Goal: Information Seeking & Learning: Learn about a topic

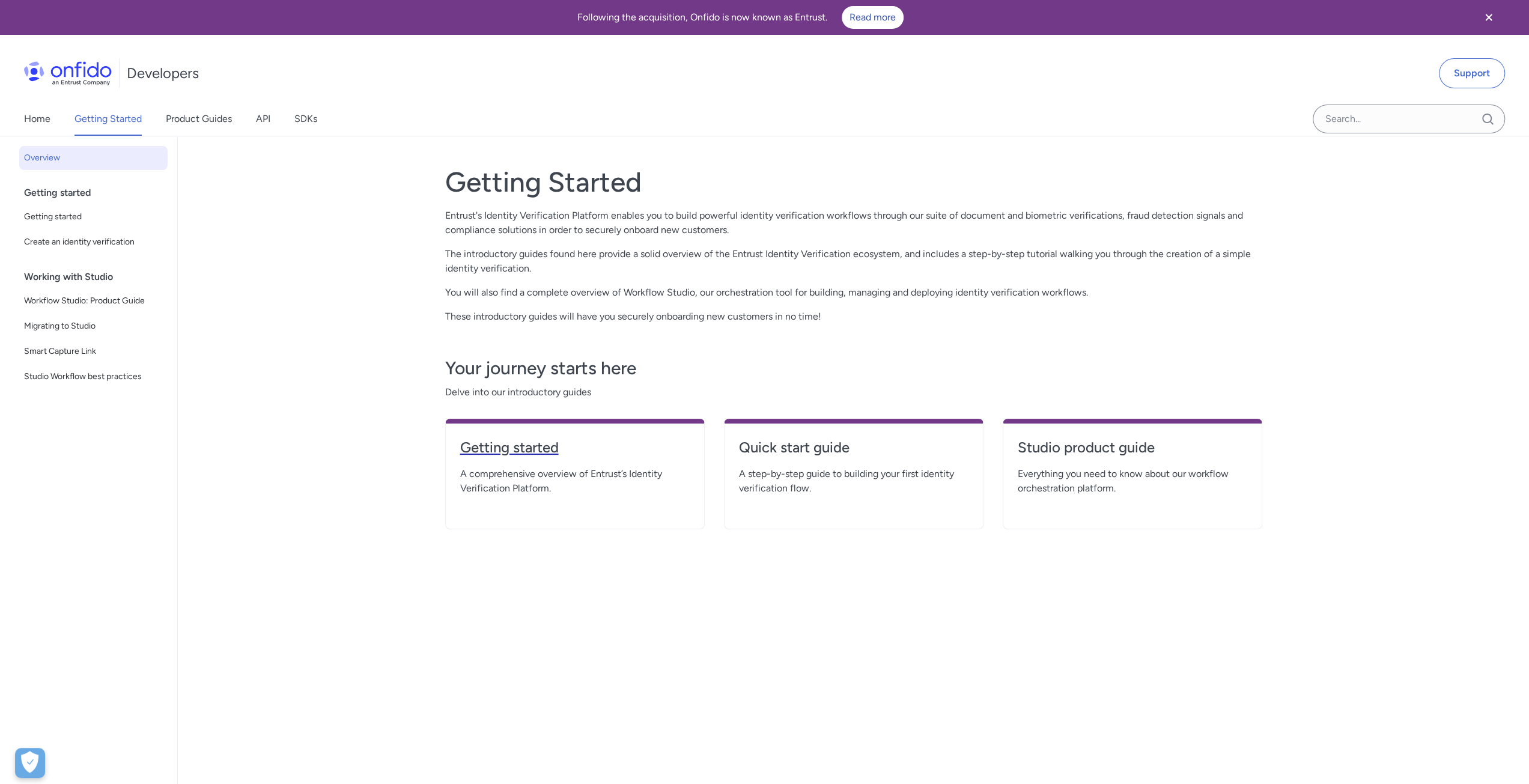
click at [537, 449] on h4 "Getting started" at bounding box center [575, 447] width 229 height 19
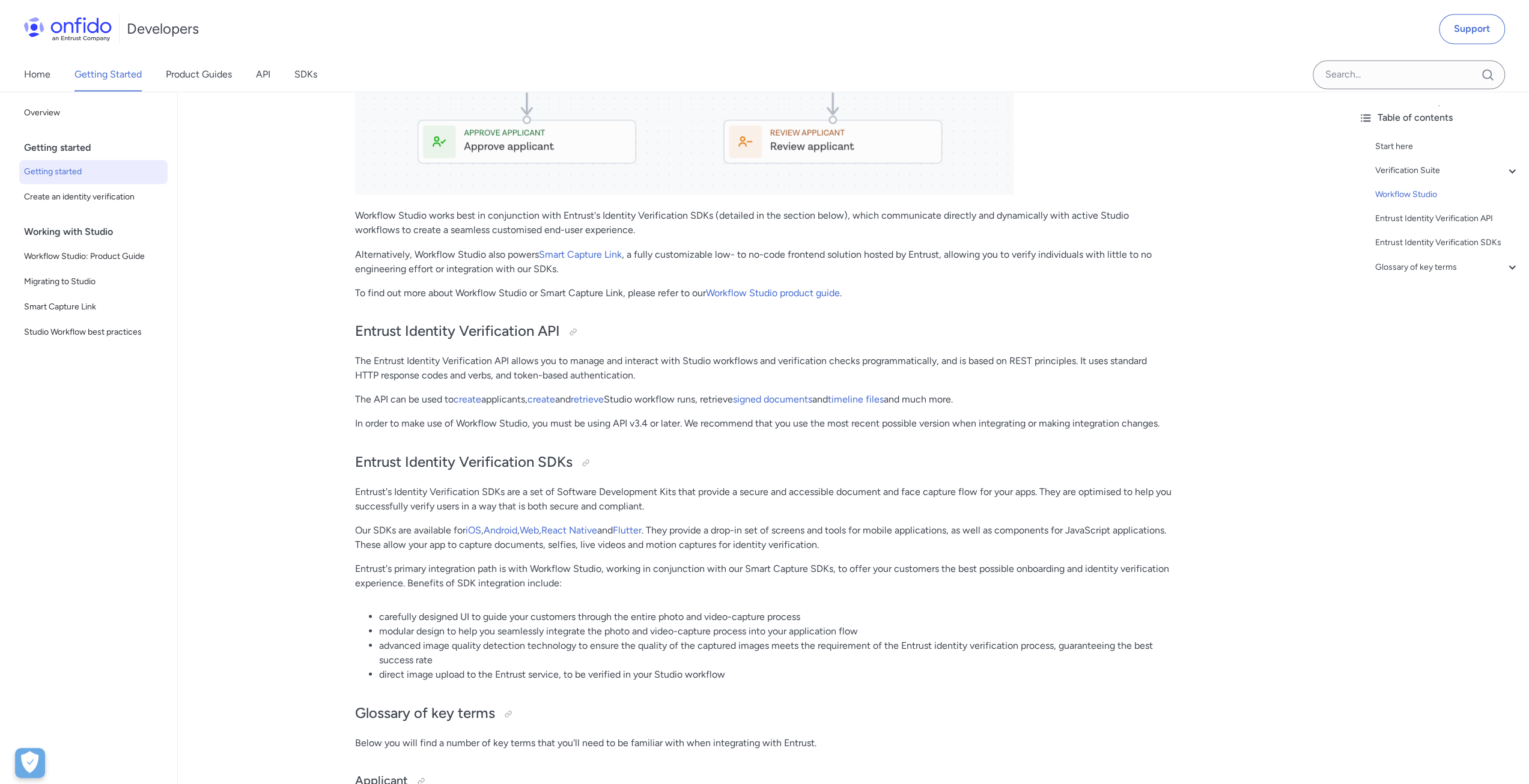
scroll to position [2162, 0]
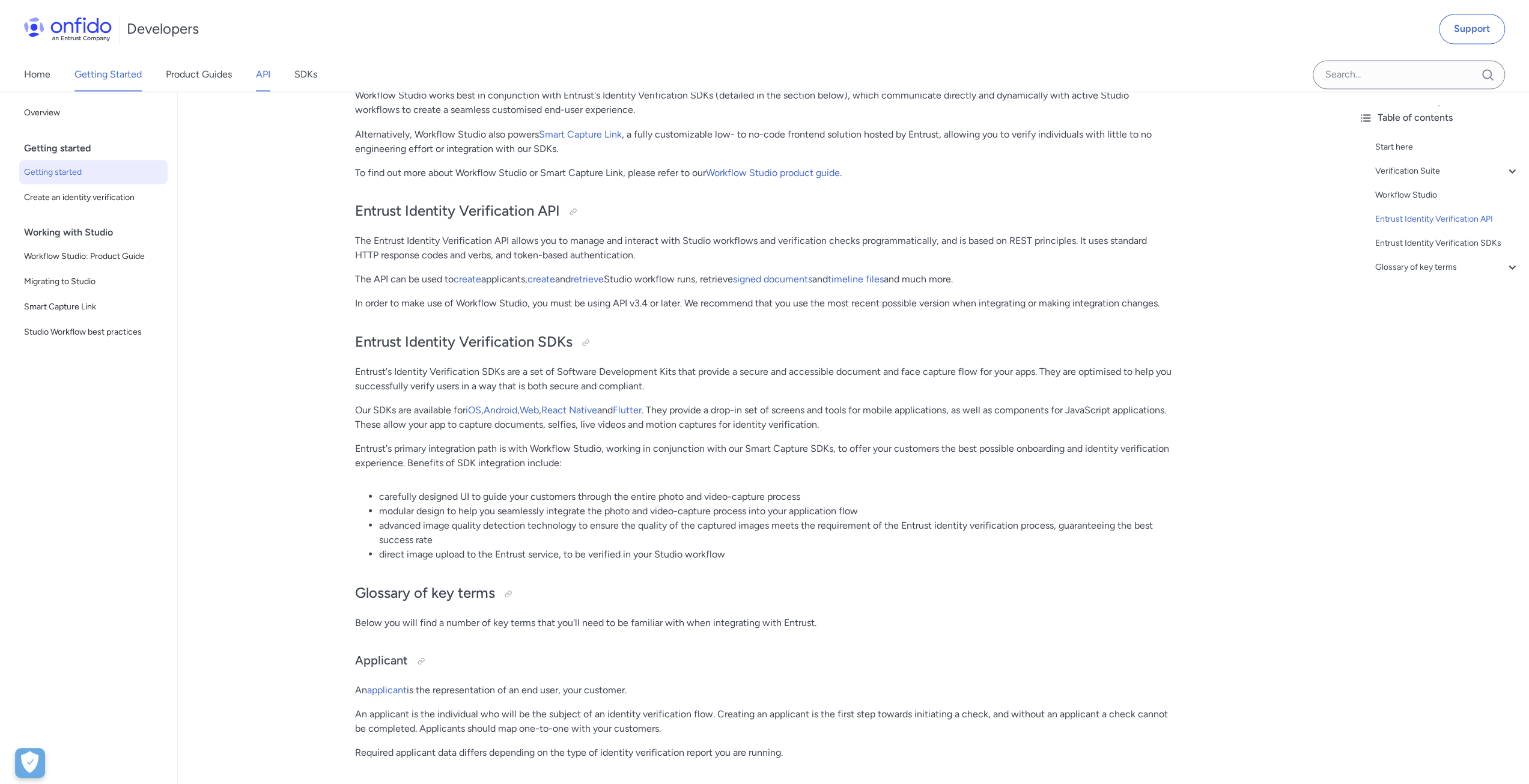
click at [266, 76] on link "API" at bounding box center [263, 74] width 14 height 34
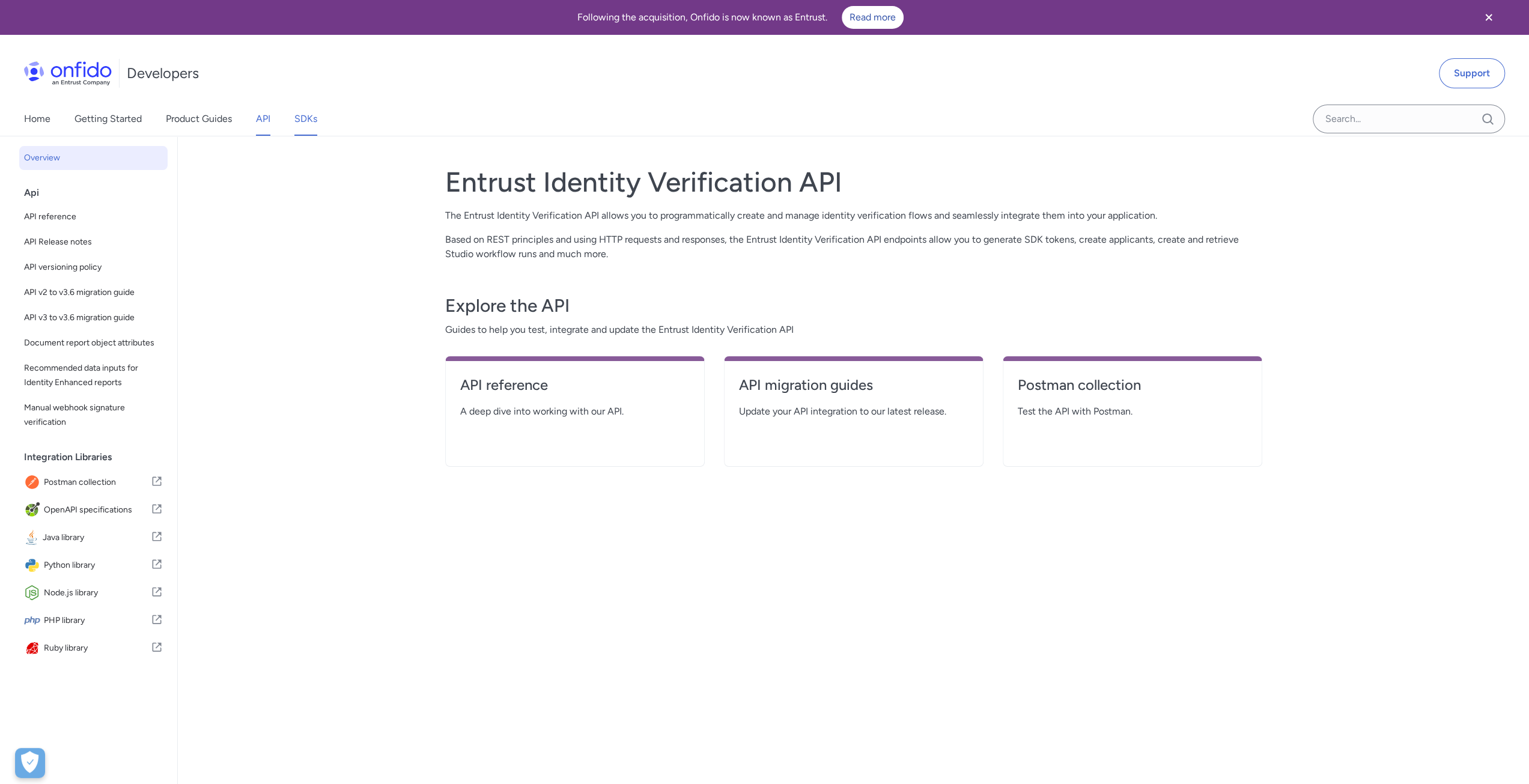
click at [308, 126] on link "SDKs" at bounding box center [306, 119] width 23 height 34
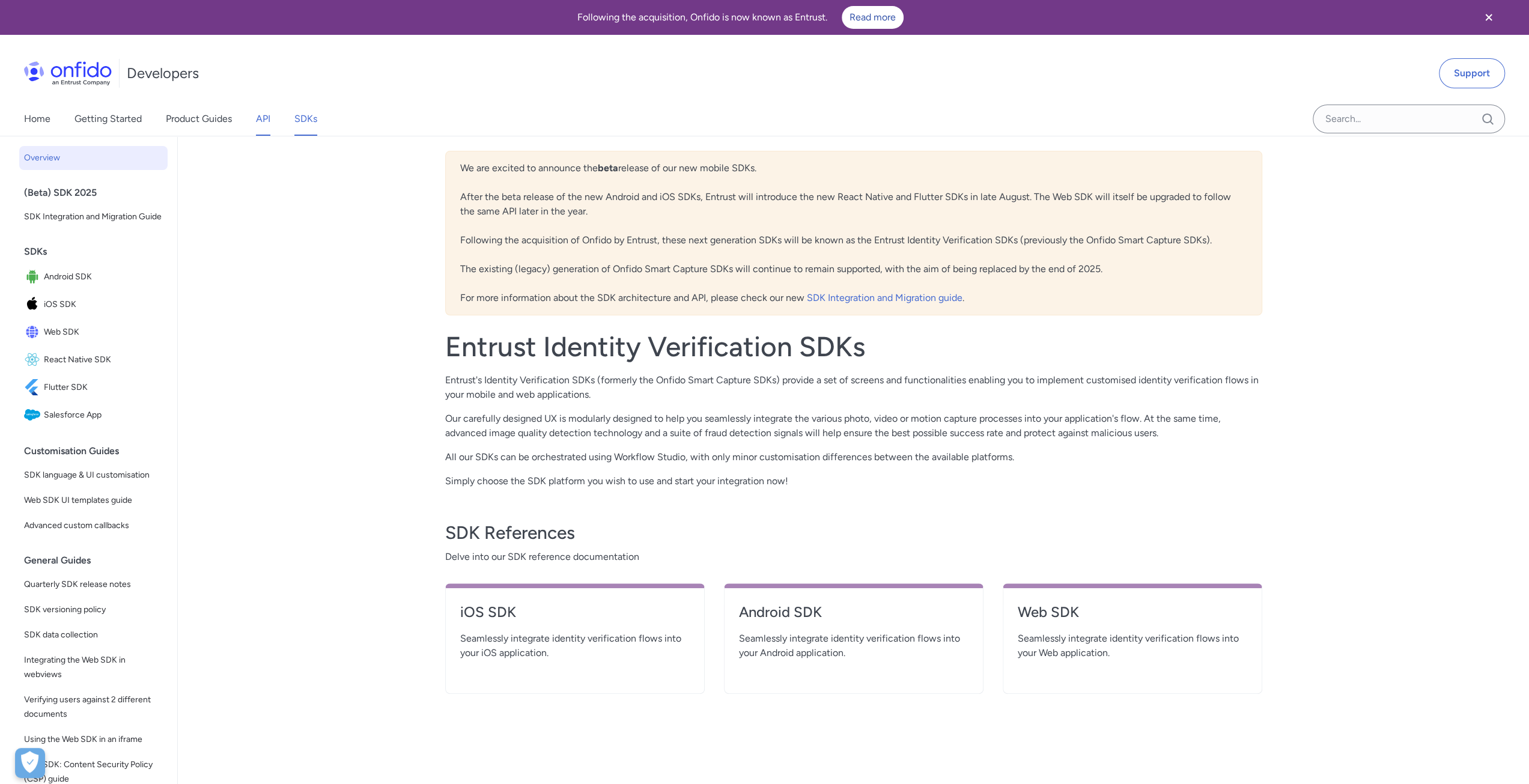
click at [258, 121] on link "API" at bounding box center [263, 119] width 14 height 34
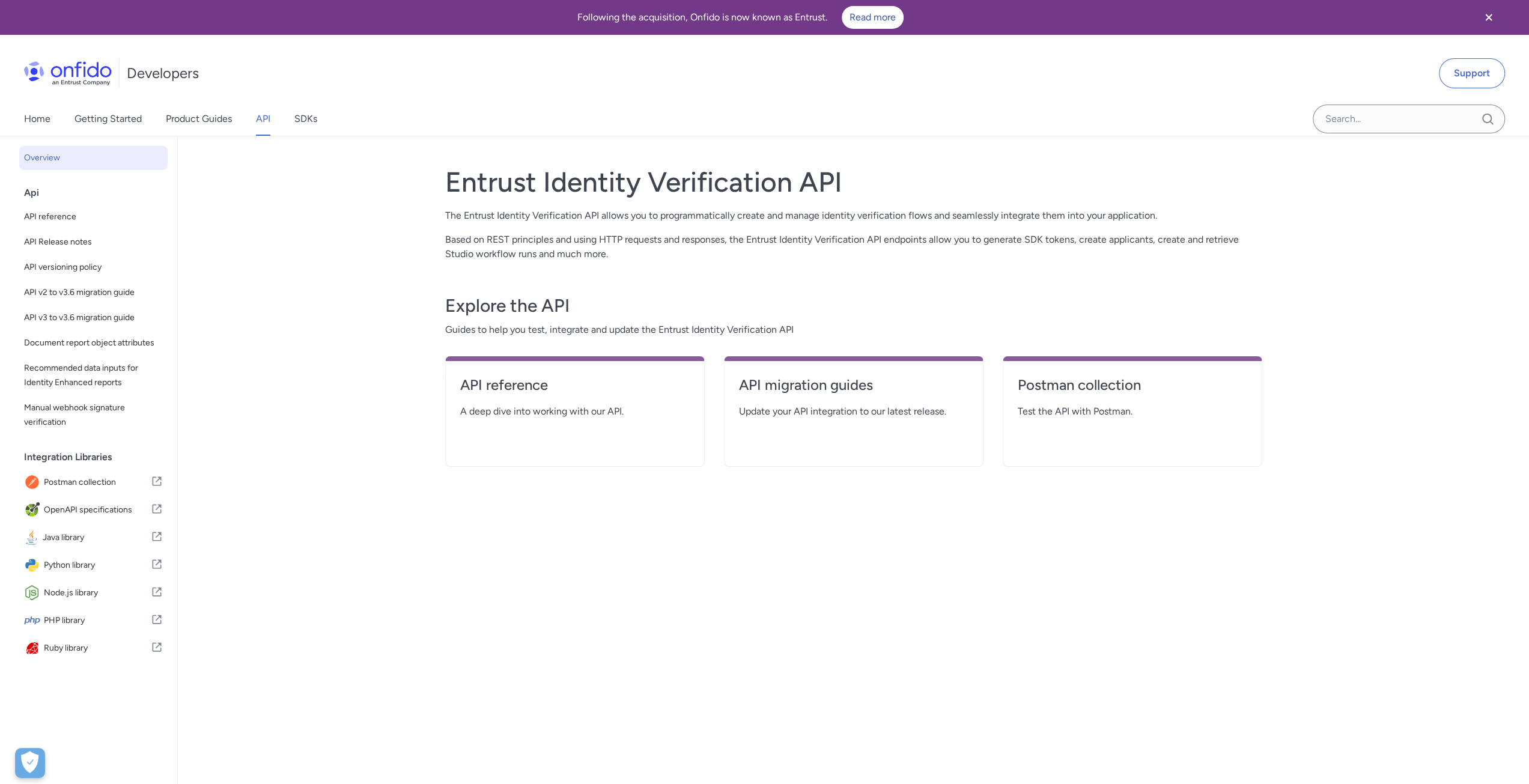
click at [384, 400] on div "Back to Home Overview Api API reference API Release notes API versioning policy…" at bounding box center [764, 483] width 1529 height 693
click at [500, 387] on h4 "API reference" at bounding box center [575, 385] width 229 height 19
select select "http"
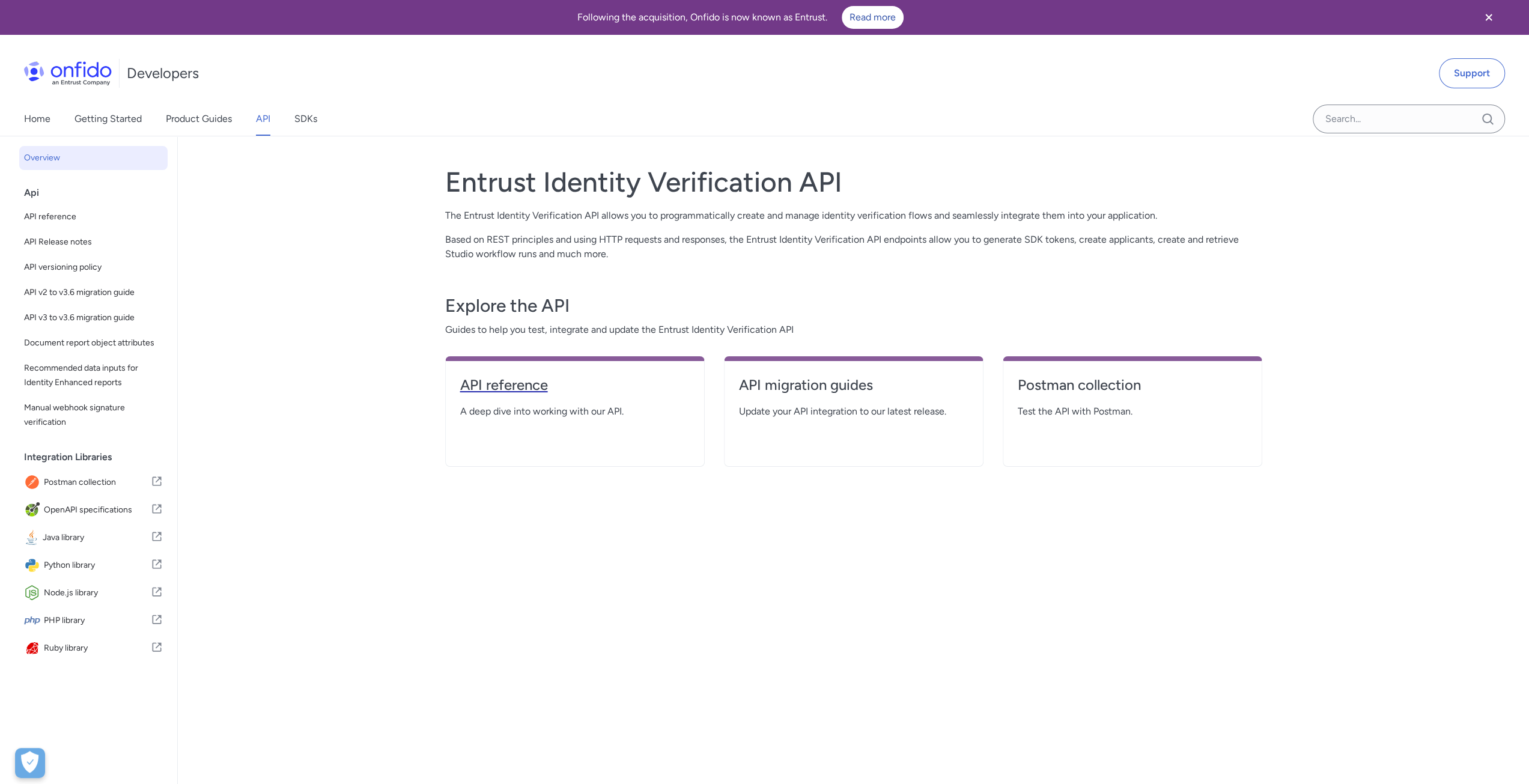
select select "http"
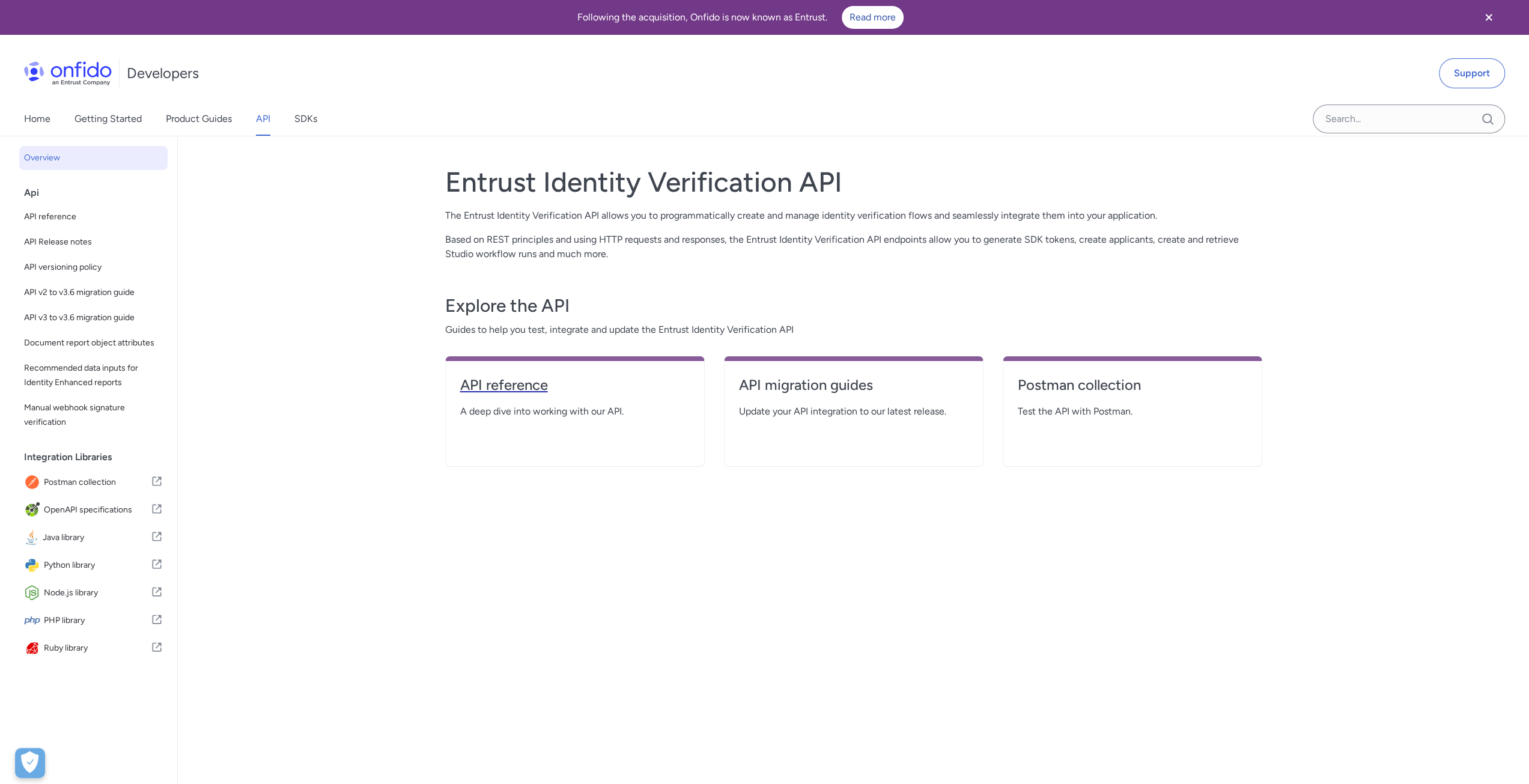
select select "http"
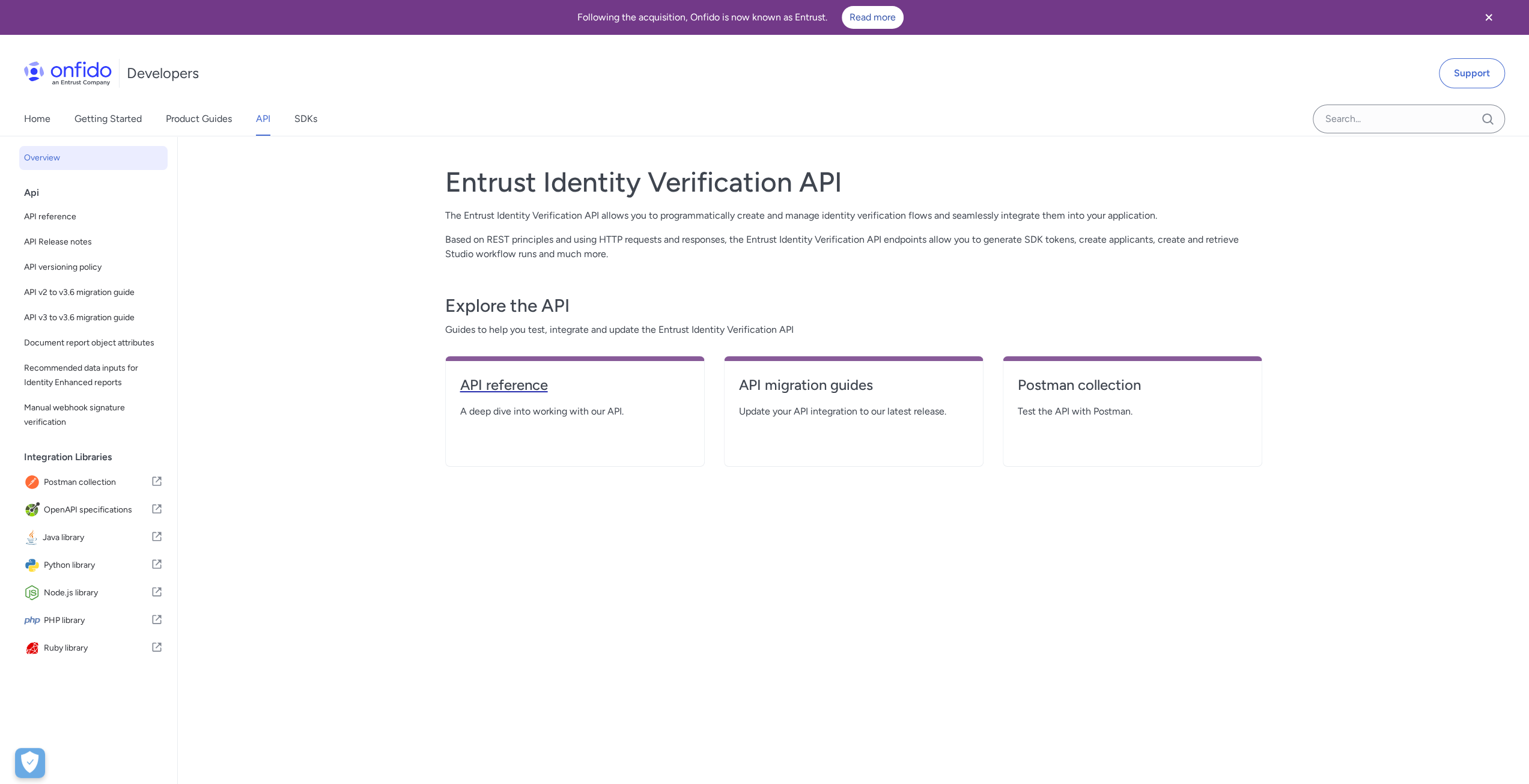
select select "http"
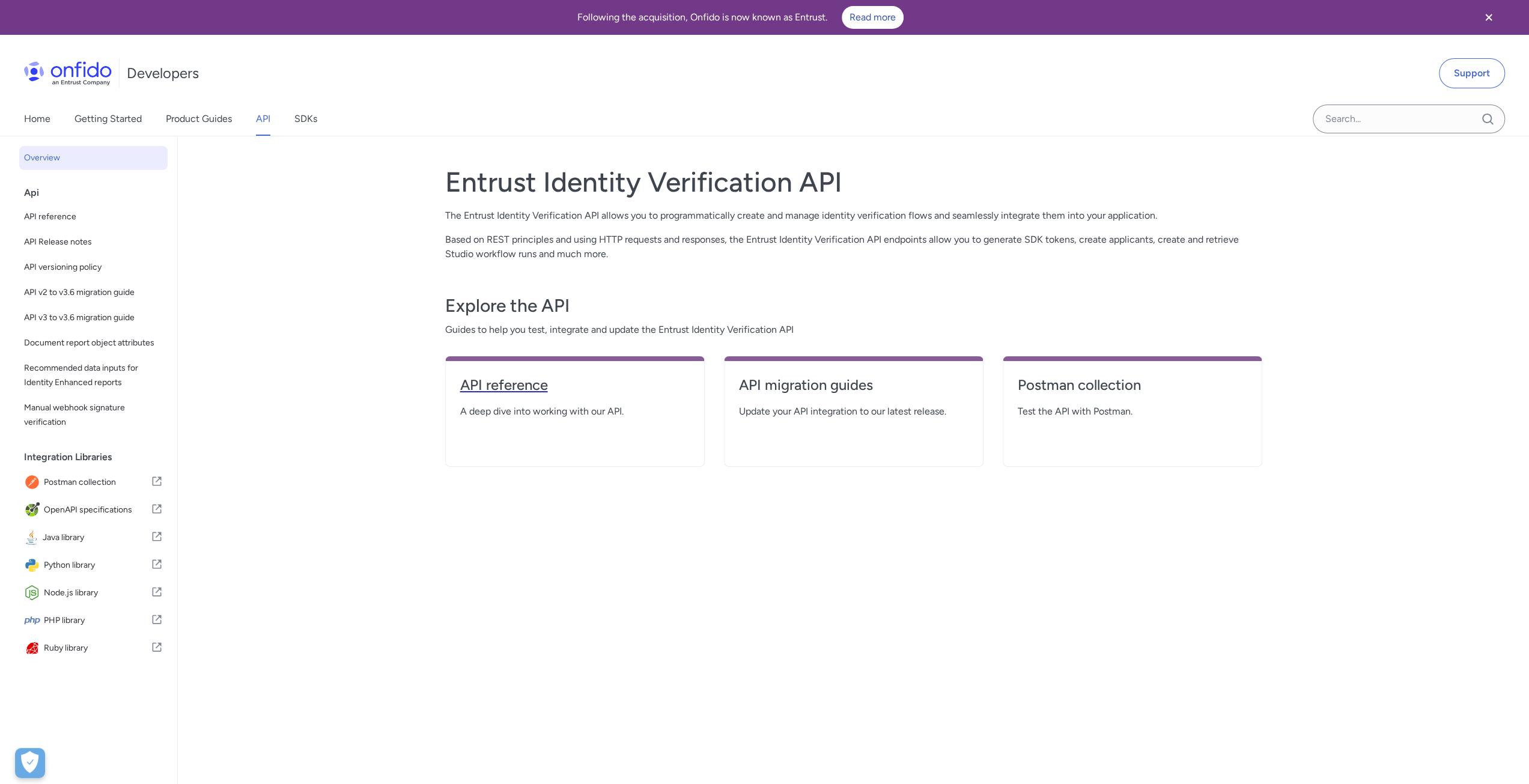
select select "http"
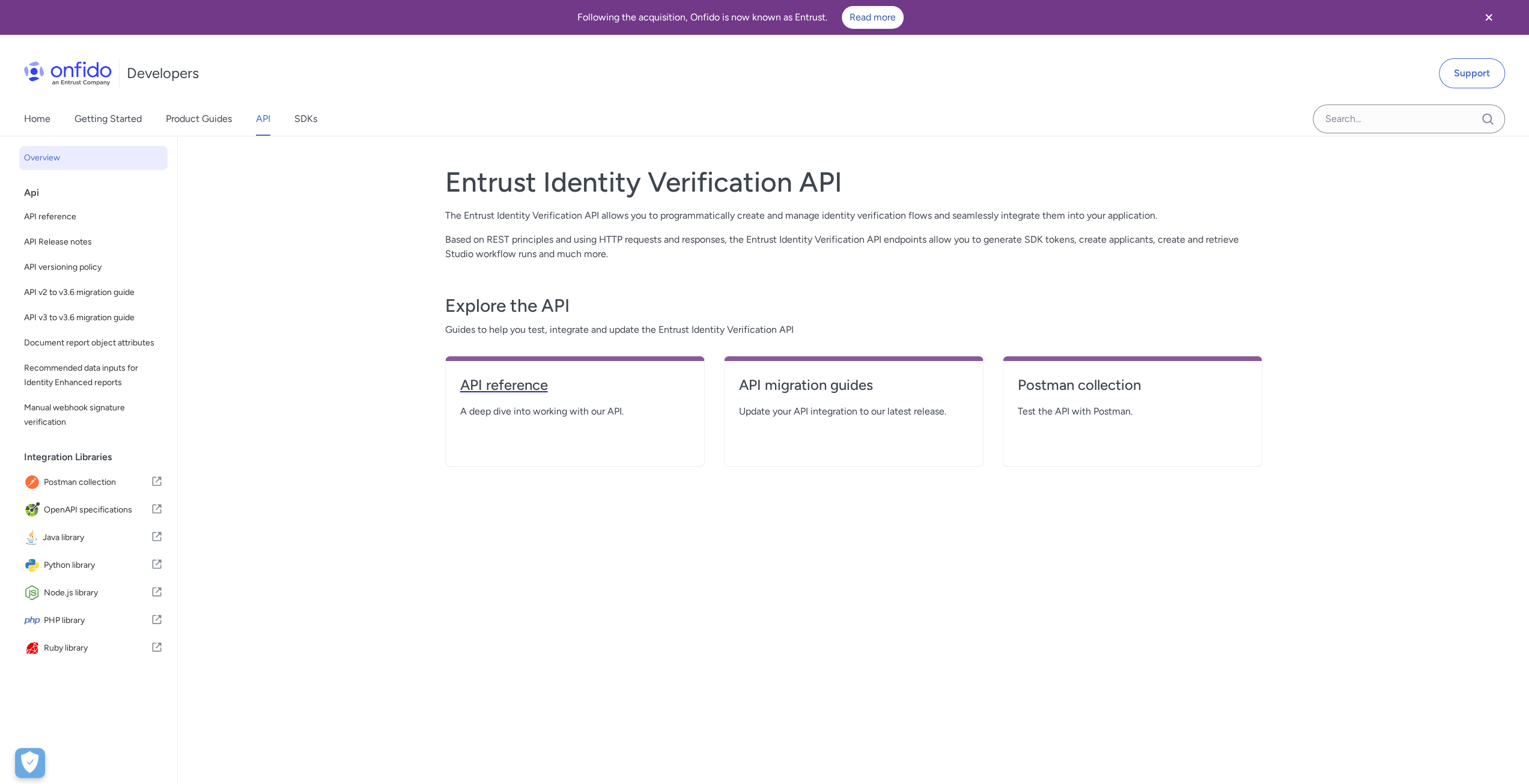
select select "http"
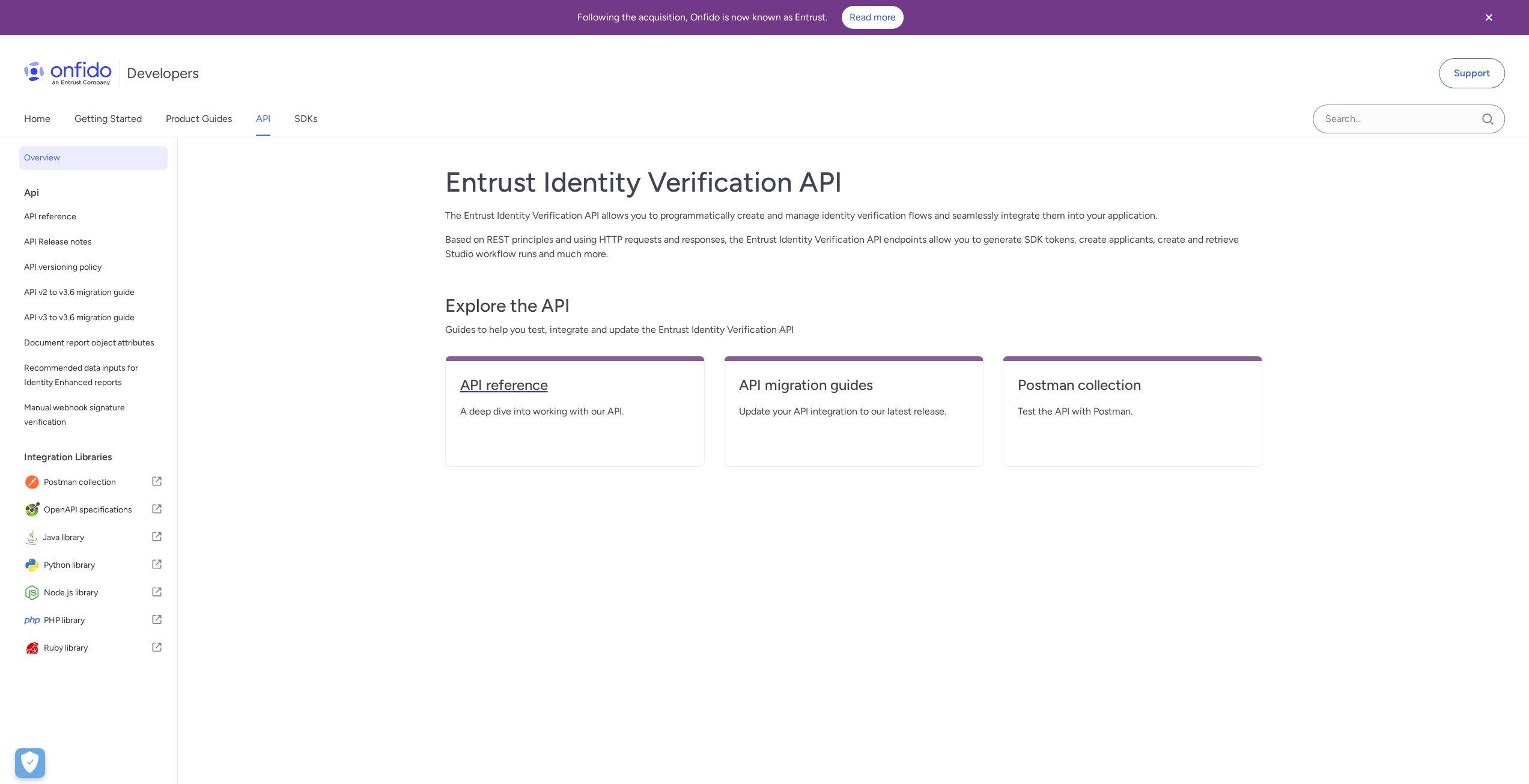
select select "http"
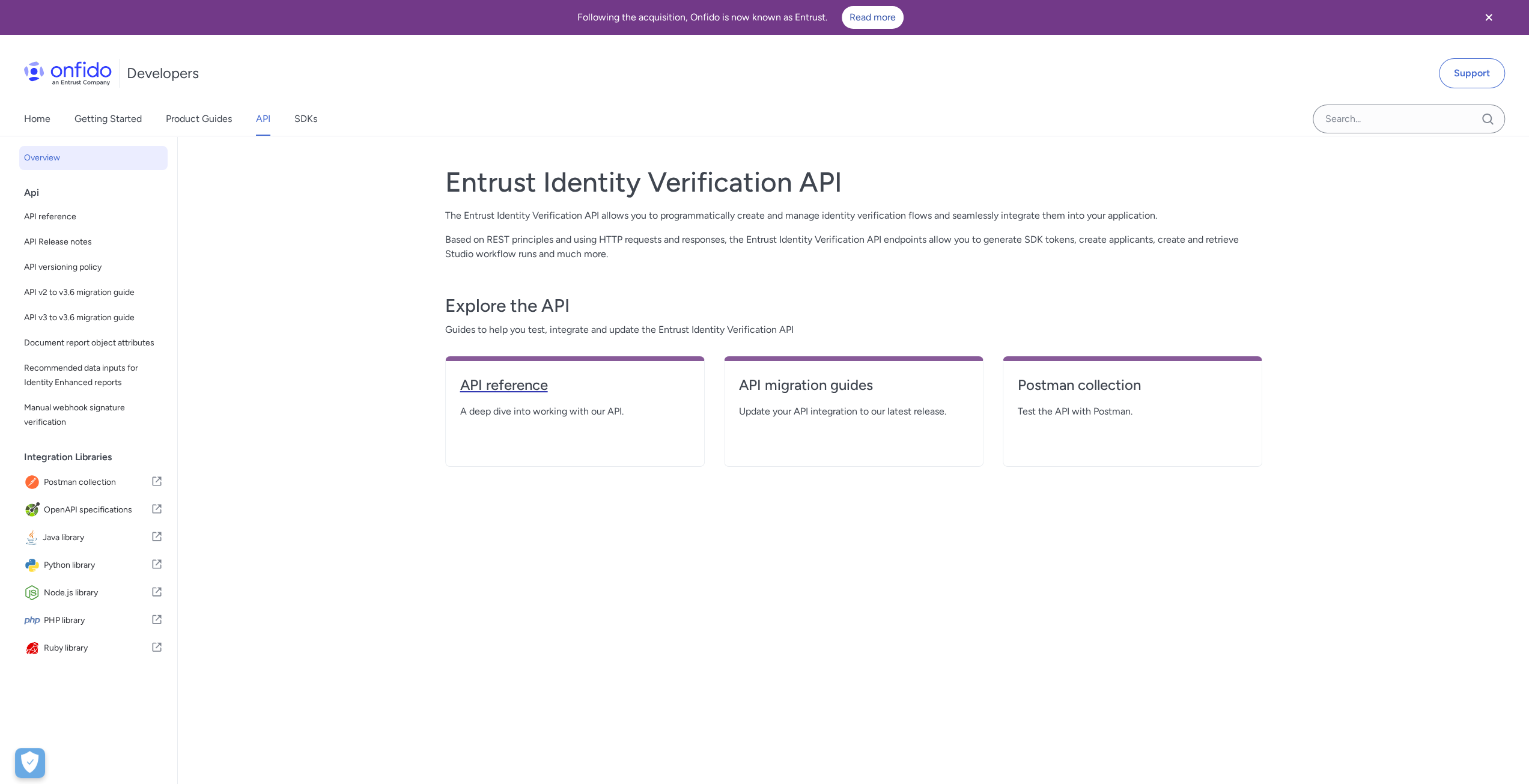
select select "http"
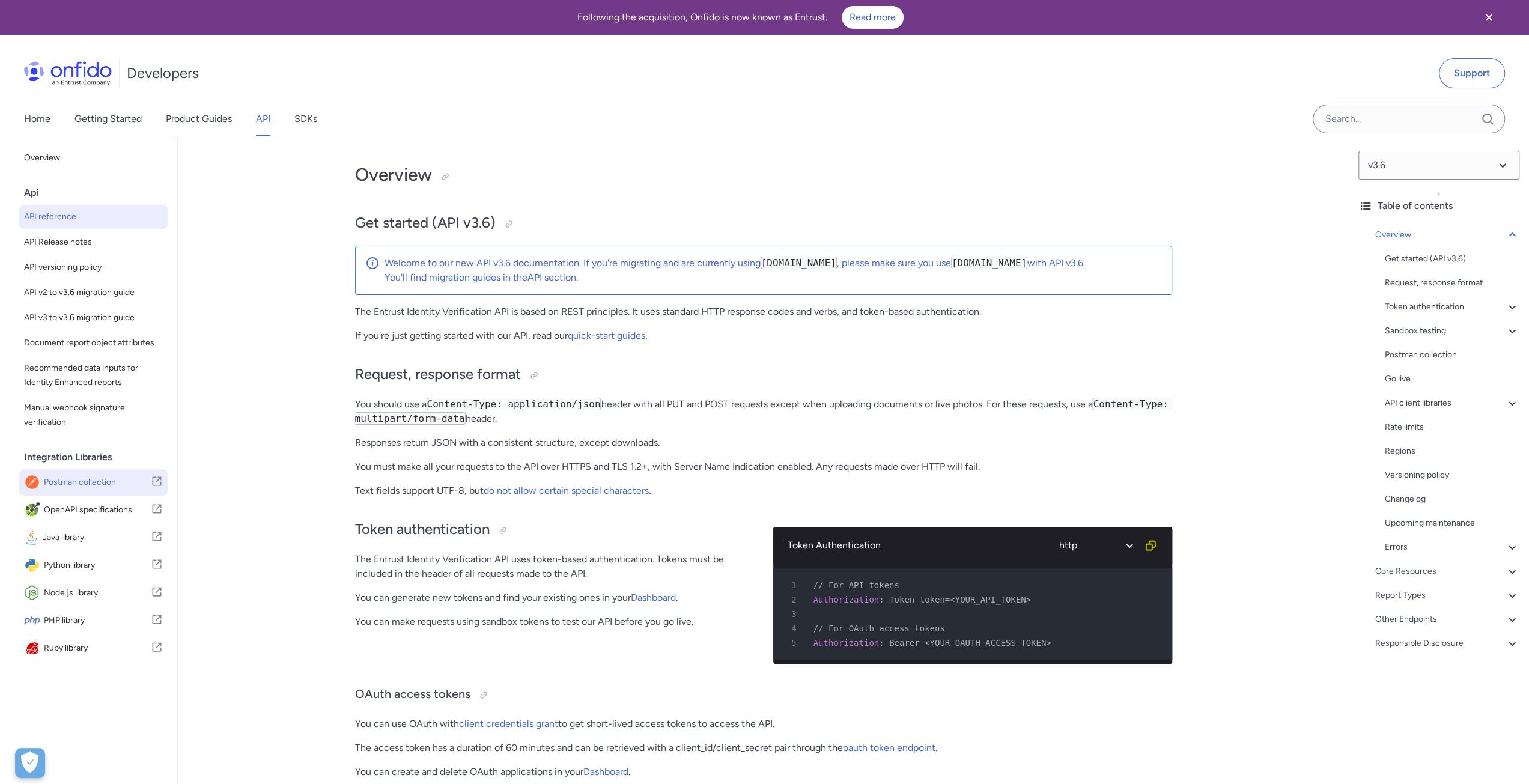
click at [70, 491] on span "Postman collection" at bounding box center [97, 482] width 107 height 17
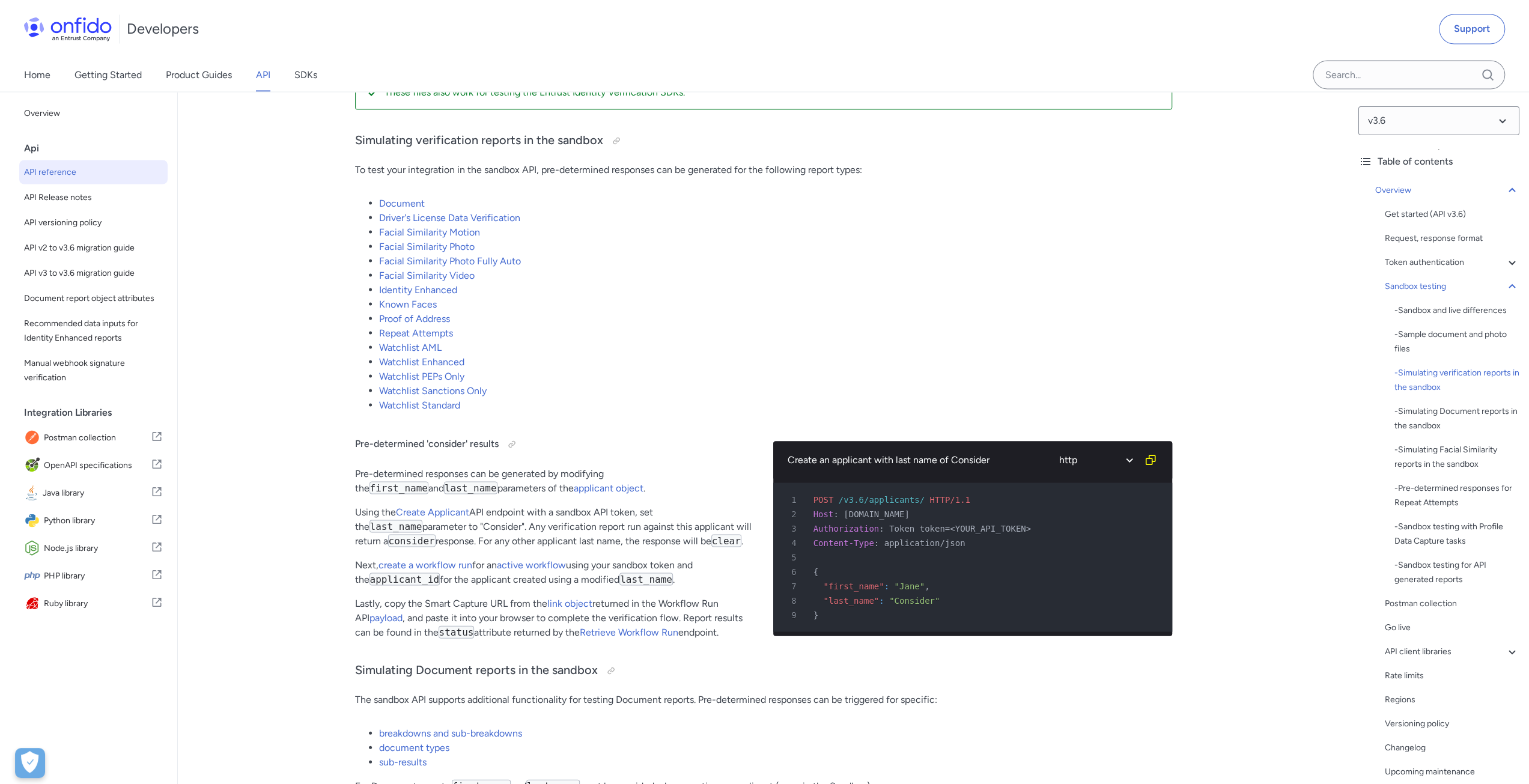
scroll to position [2222, 0]
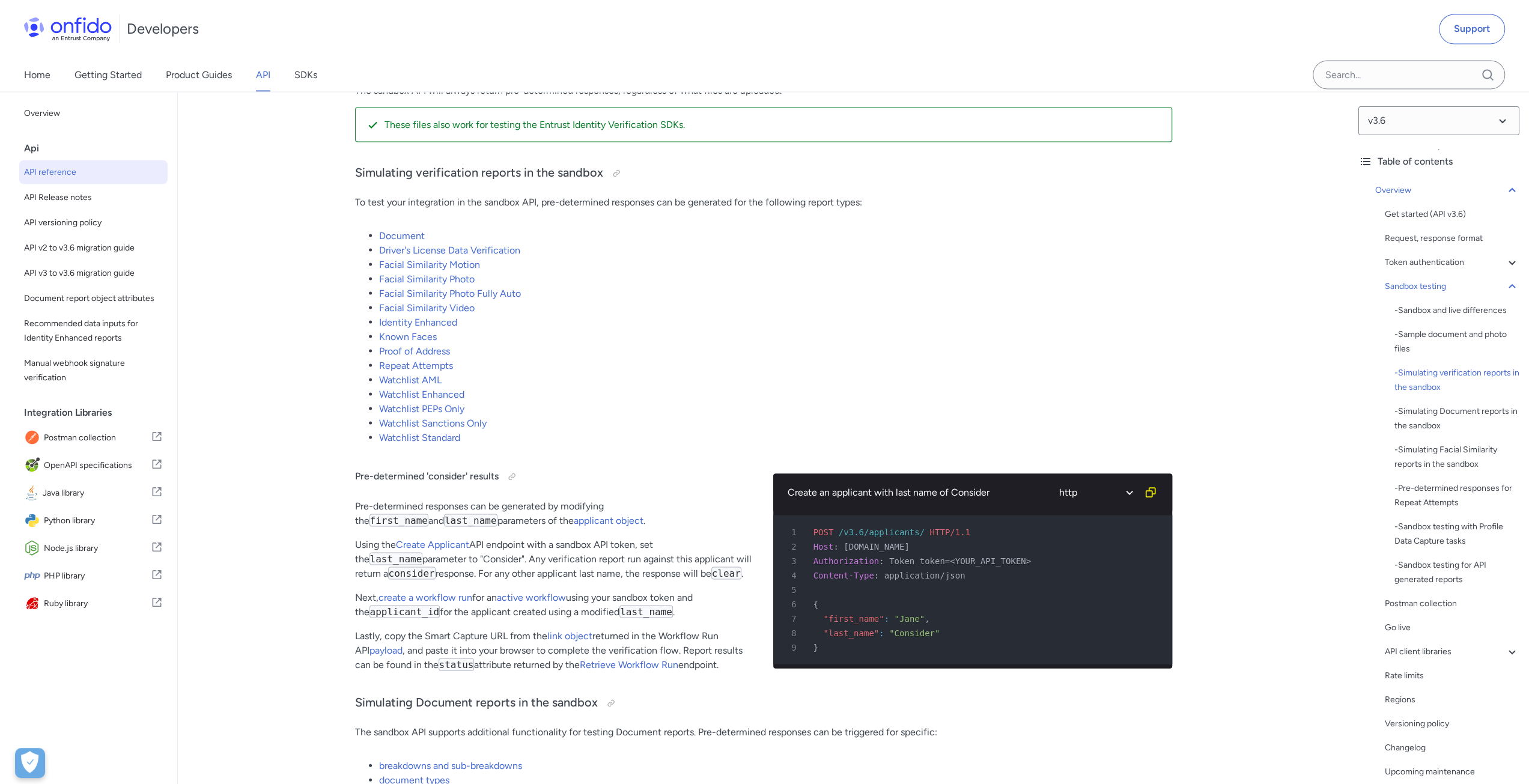
click at [655, 401] on li "Watchlist Enhanced" at bounding box center [776, 393] width 793 height 14
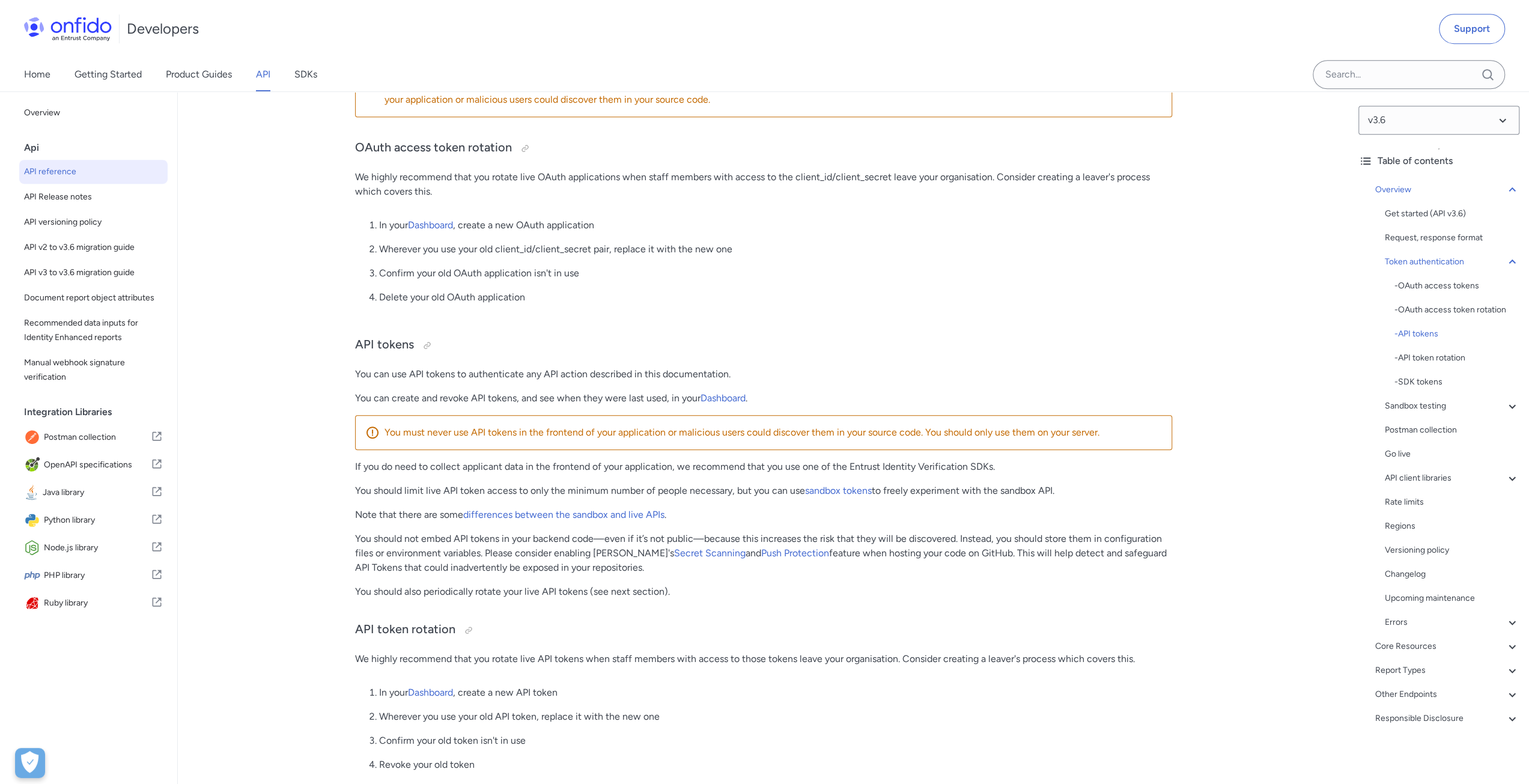
scroll to position [720, 0]
click at [598, 520] on link "differences between the sandbox and live APIs" at bounding box center [564, 514] width 202 height 11
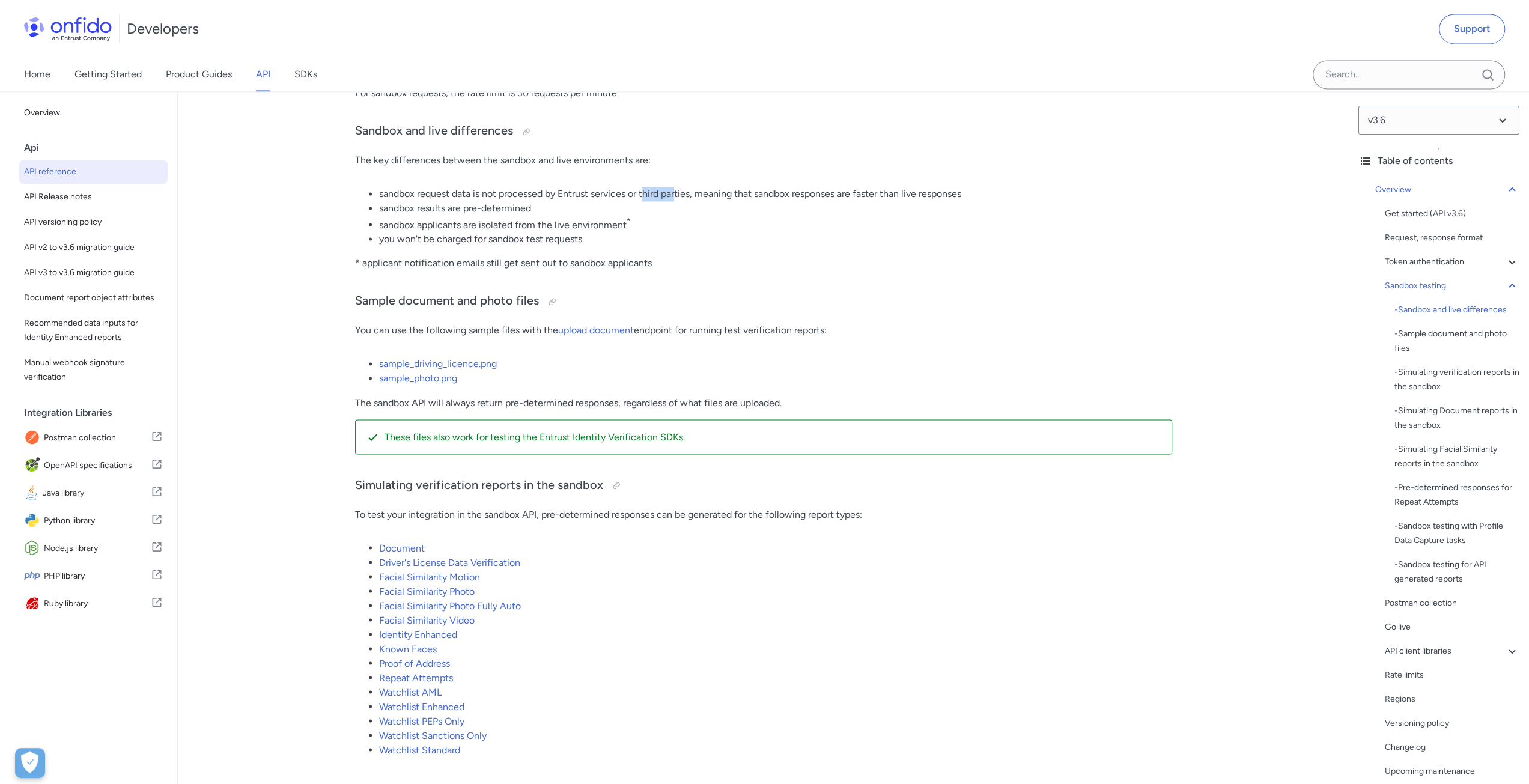
drag, startPoint x: 648, startPoint y: 207, endPoint x: 678, endPoint y: 201, distance: 30.6
click at [678, 201] on li "sandbox request data is not processed by Entrust services or third parties, mea…" at bounding box center [776, 193] width 793 height 14
drag, startPoint x: 798, startPoint y: 202, endPoint x: 961, endPoint y: 202, distance: 163.0
click at [961, 201] on li "sandbox request data is not processed by Entrust services or third parties, mea…" at bounding box center [776, 193] width 793 height 14
drag, startPoint x: 400, startPoint y: 220, endPoint x: 532, endPoint y: 218, distance: 132.0
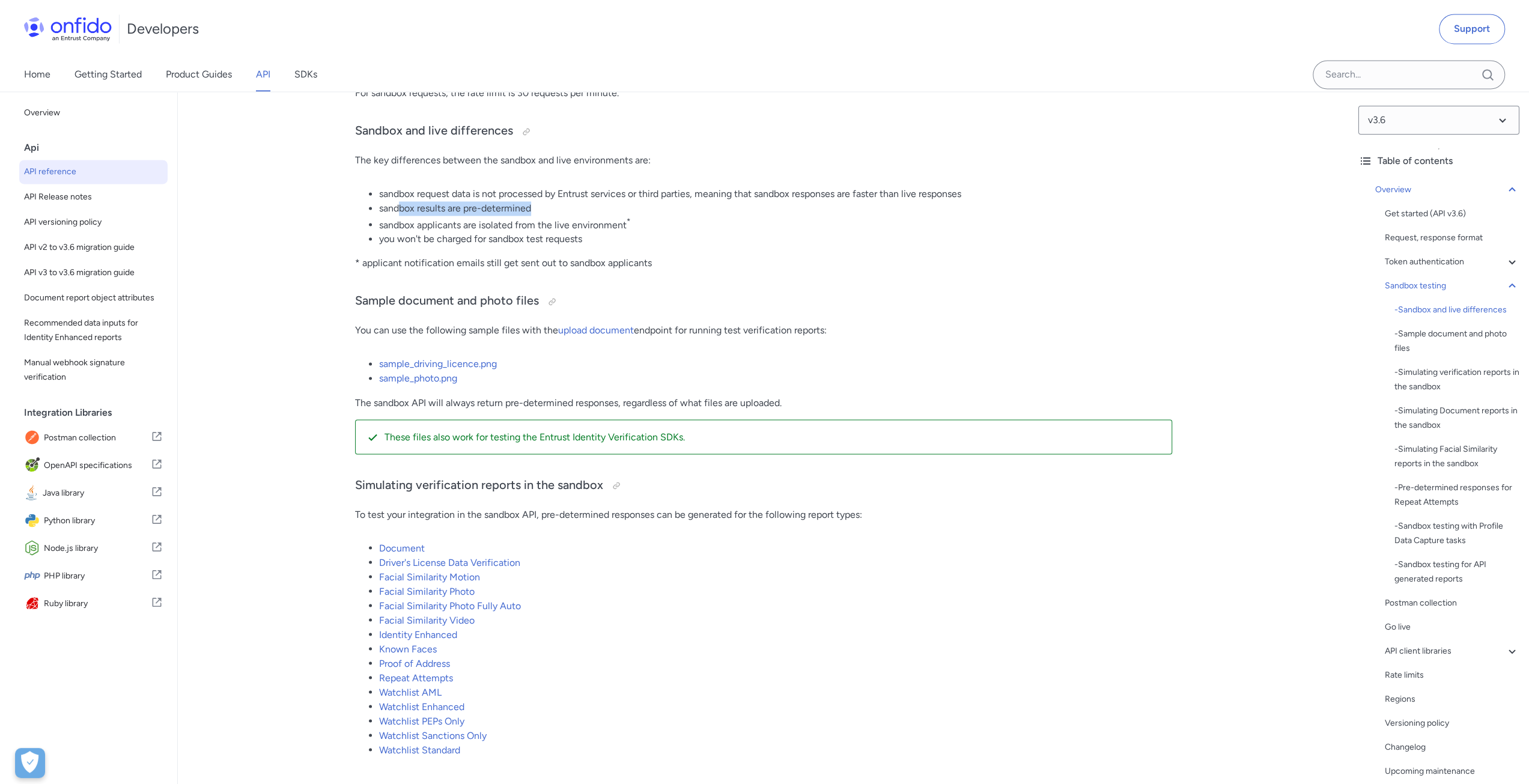
click at [534, 216] on li "sandbox results are pre-determined" at bounding box center [776, 208] width 793 height 14
drag, startPoint x: 409, startPoint y: 232, endPoint x: 596, endPoint y: 245, distance: 187.5
click at [596, 245] on ul "sandbox request data is not processed by Entrust services or third parties, mea…" at bounding box center [763, 216] width 817 height 59
click at [822, 303] on h3 "Sample document and photo files" at bounding box center [763, 301] width 817 height 19
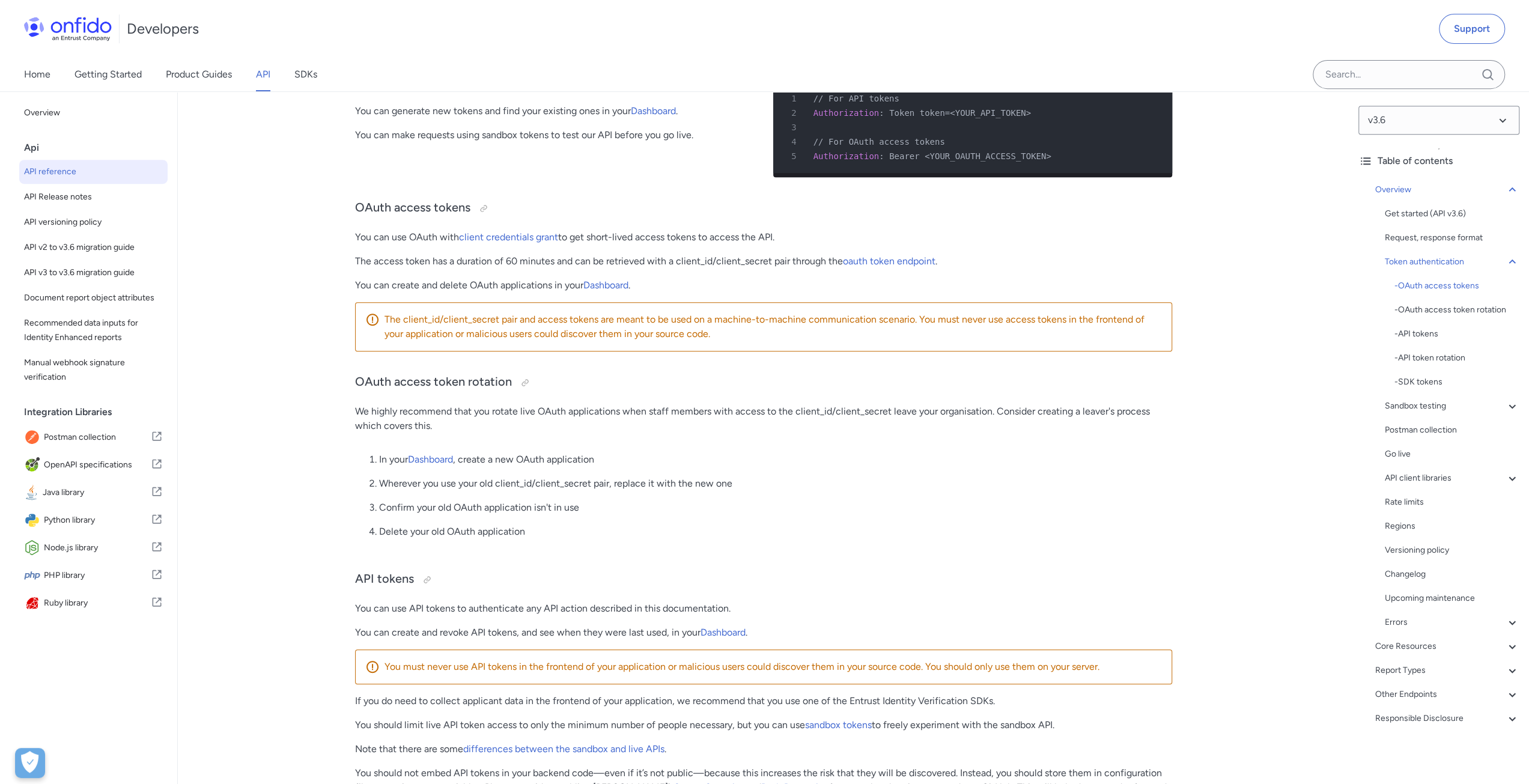
scroll to position [468, 0]
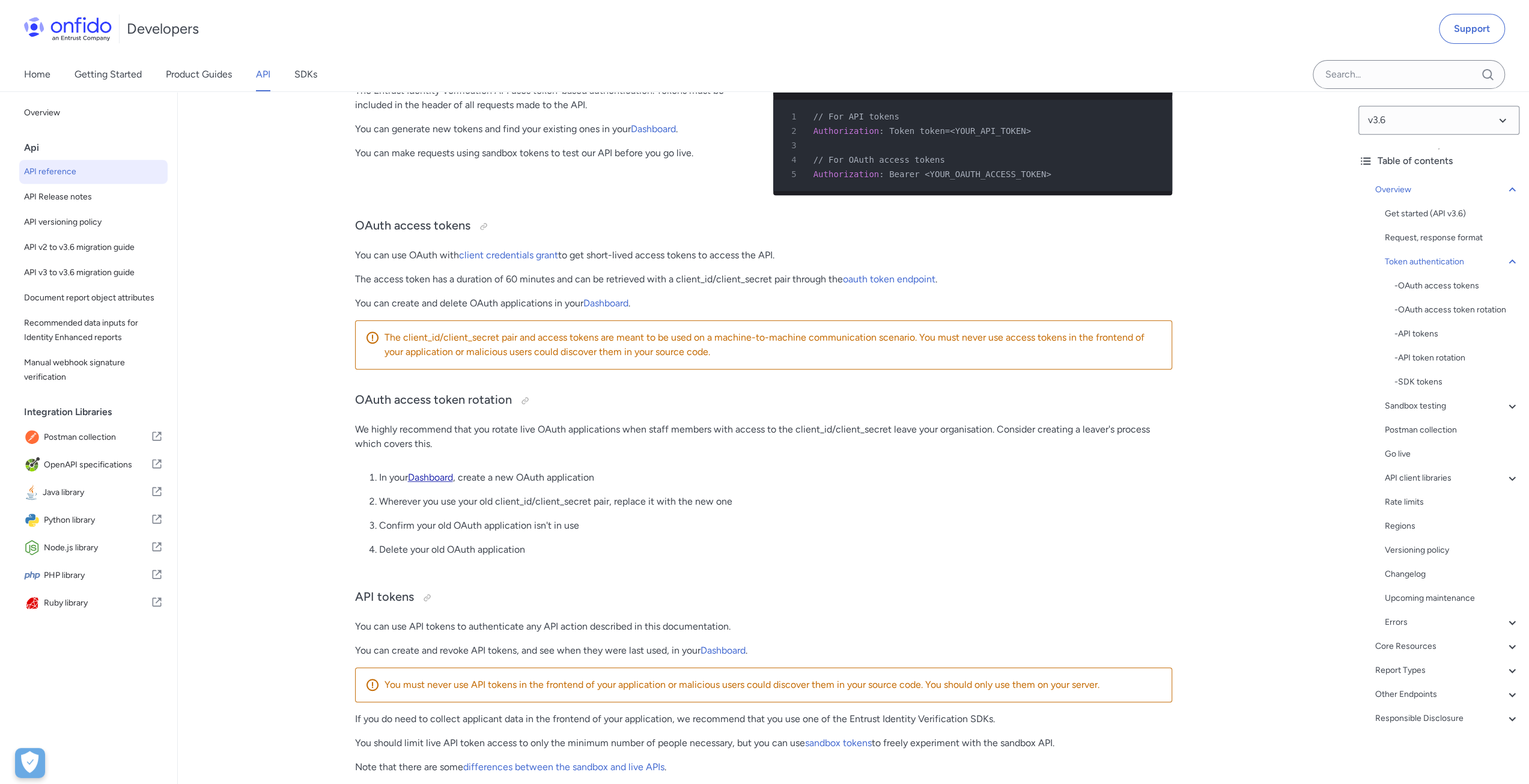
click at [434, 481] on link "Dashboard" at bounding box center [430, 477] width 45 height 11
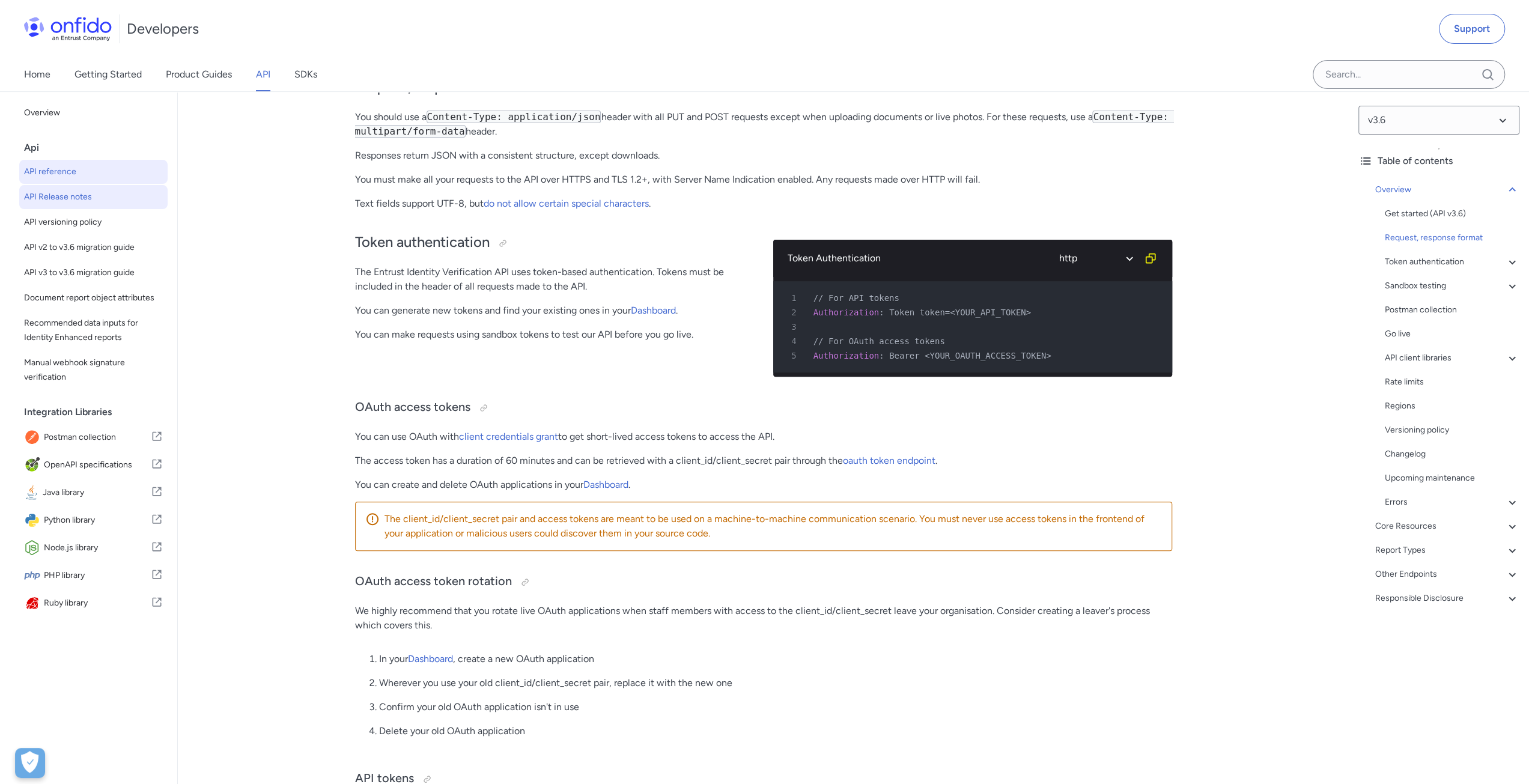
click at [68, 200] on span "API Release notes" at bounding box center [93, 197] width 139 height 14
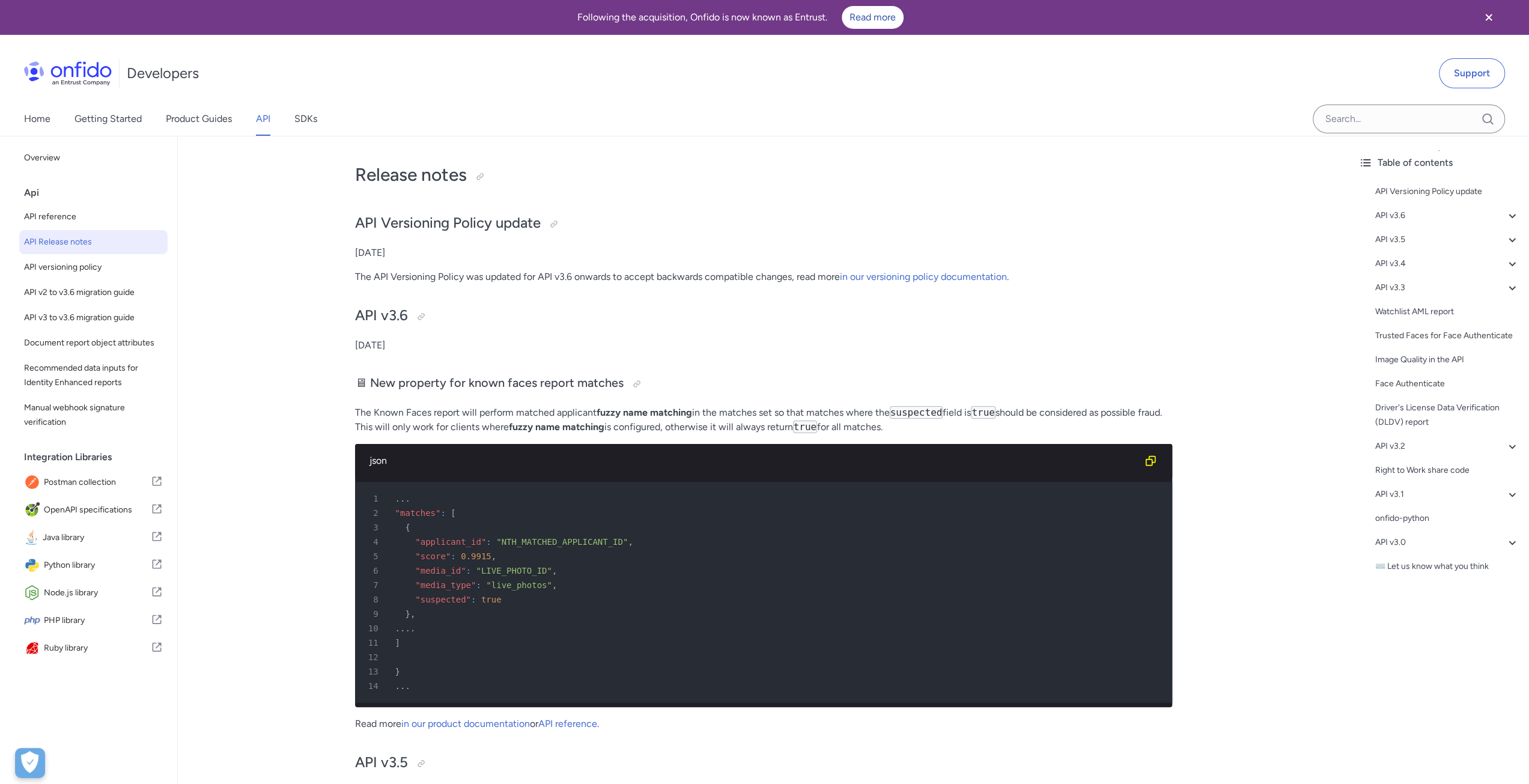
click at [541, 338] on p "24 January 2023" at bounding box center [763, 345] width 817 height 14
click at [667, 577] on div "6 "media_id" : "LIVE_PHOTO_ID" ," at bounding box center [757, 570] width 795 height 14
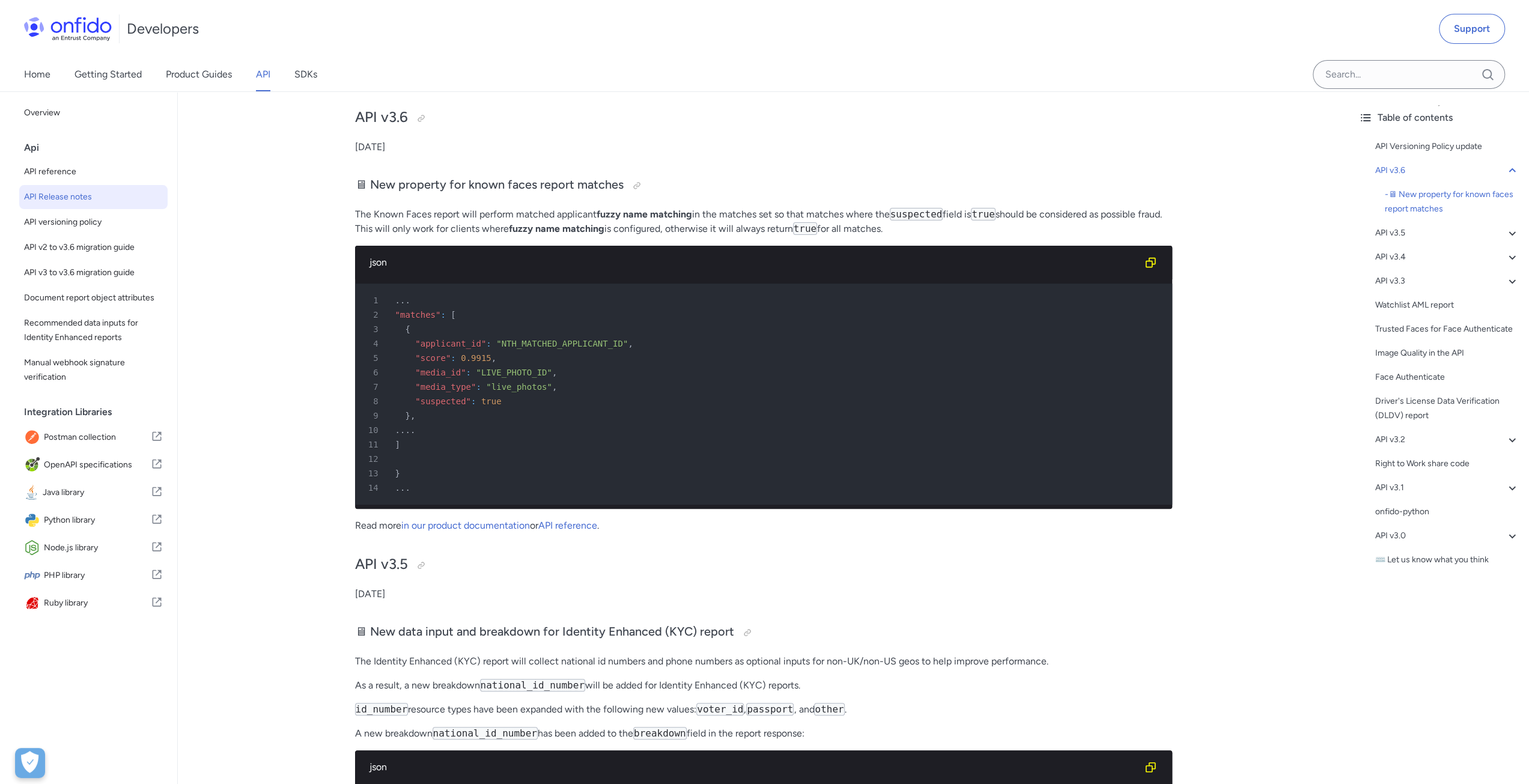
scroll to position [180, 0]
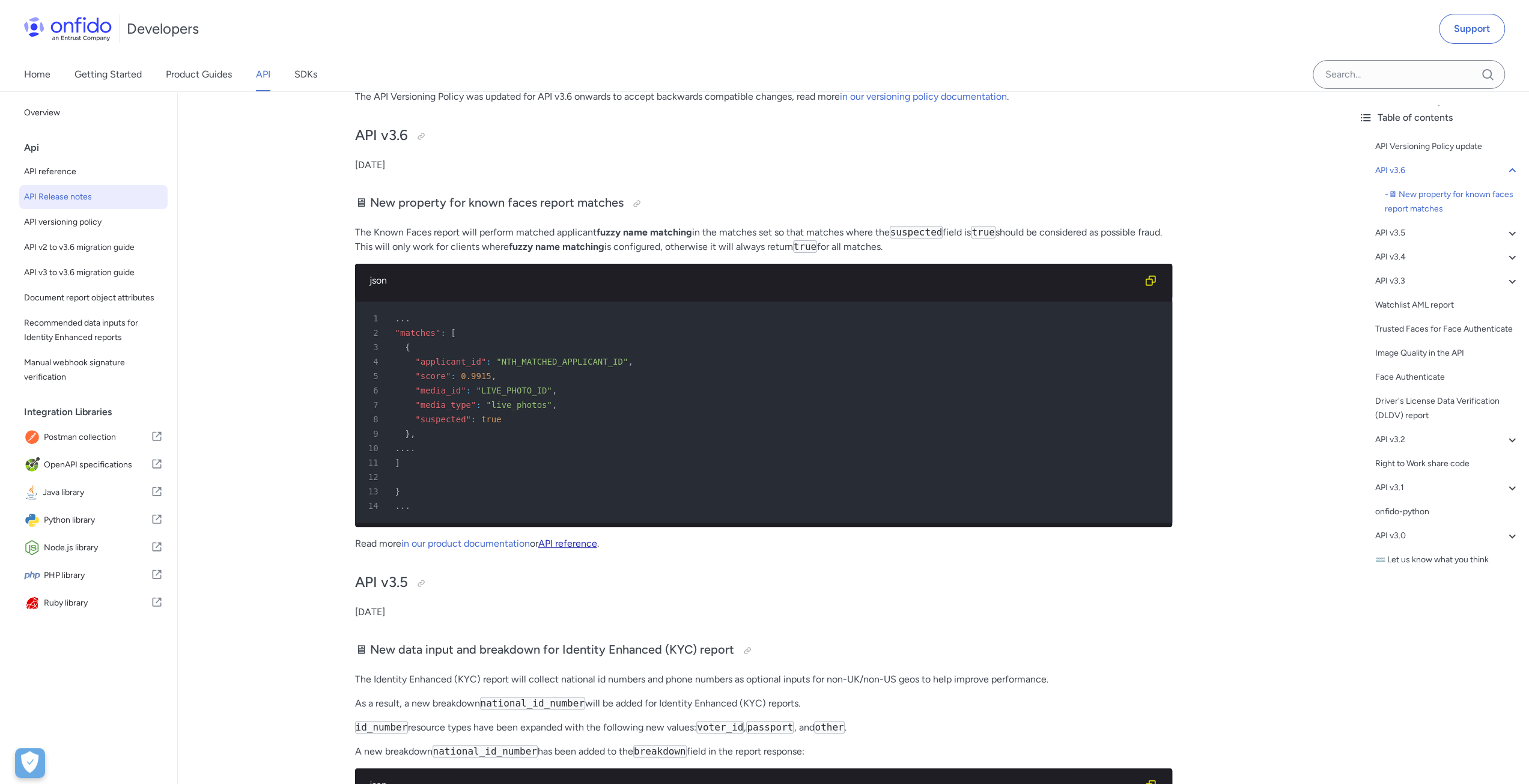
click at [589, 549] on link "API reference" at bounding box center [567, 543] width 59 height 11
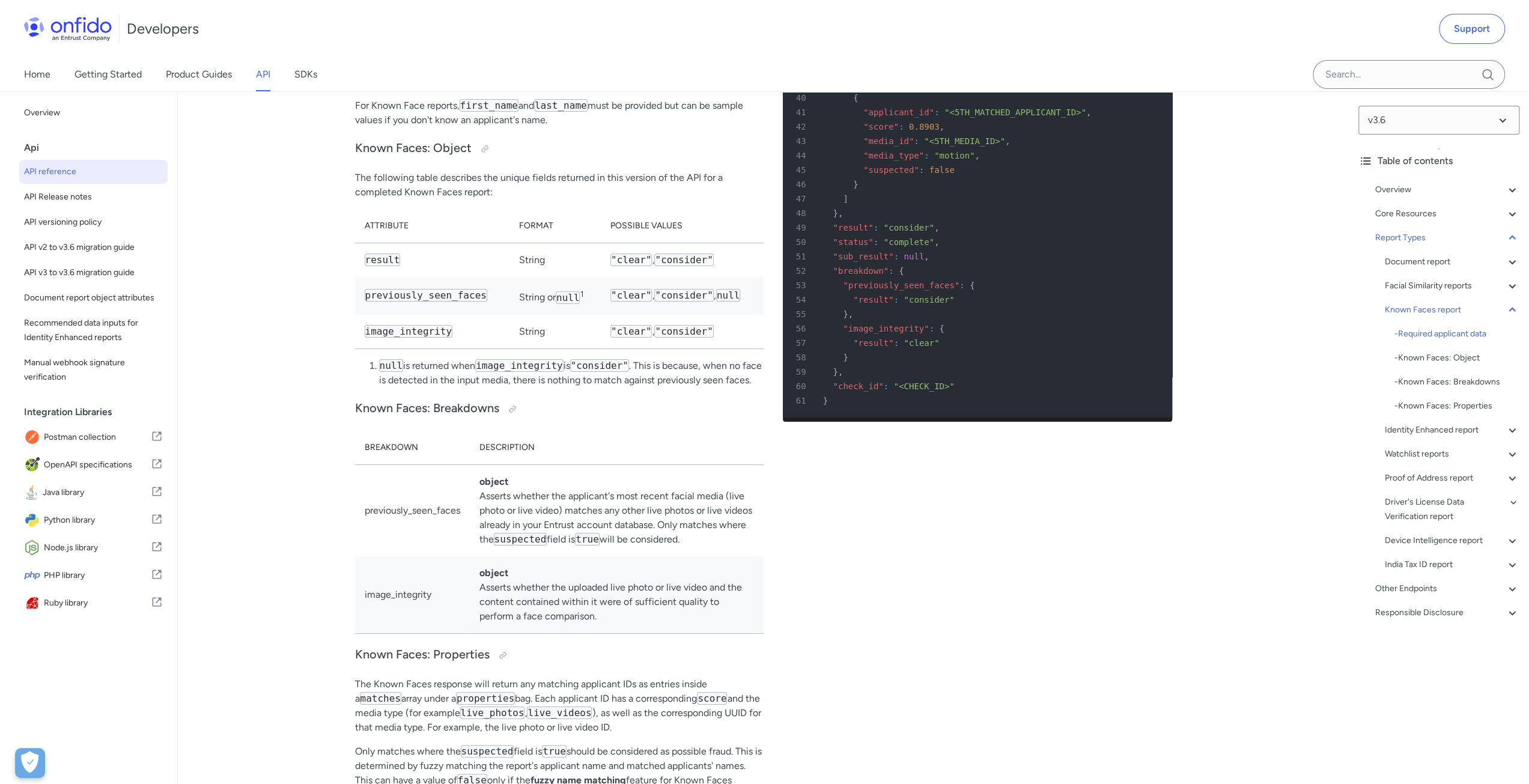
scroll to position [64050, 0]
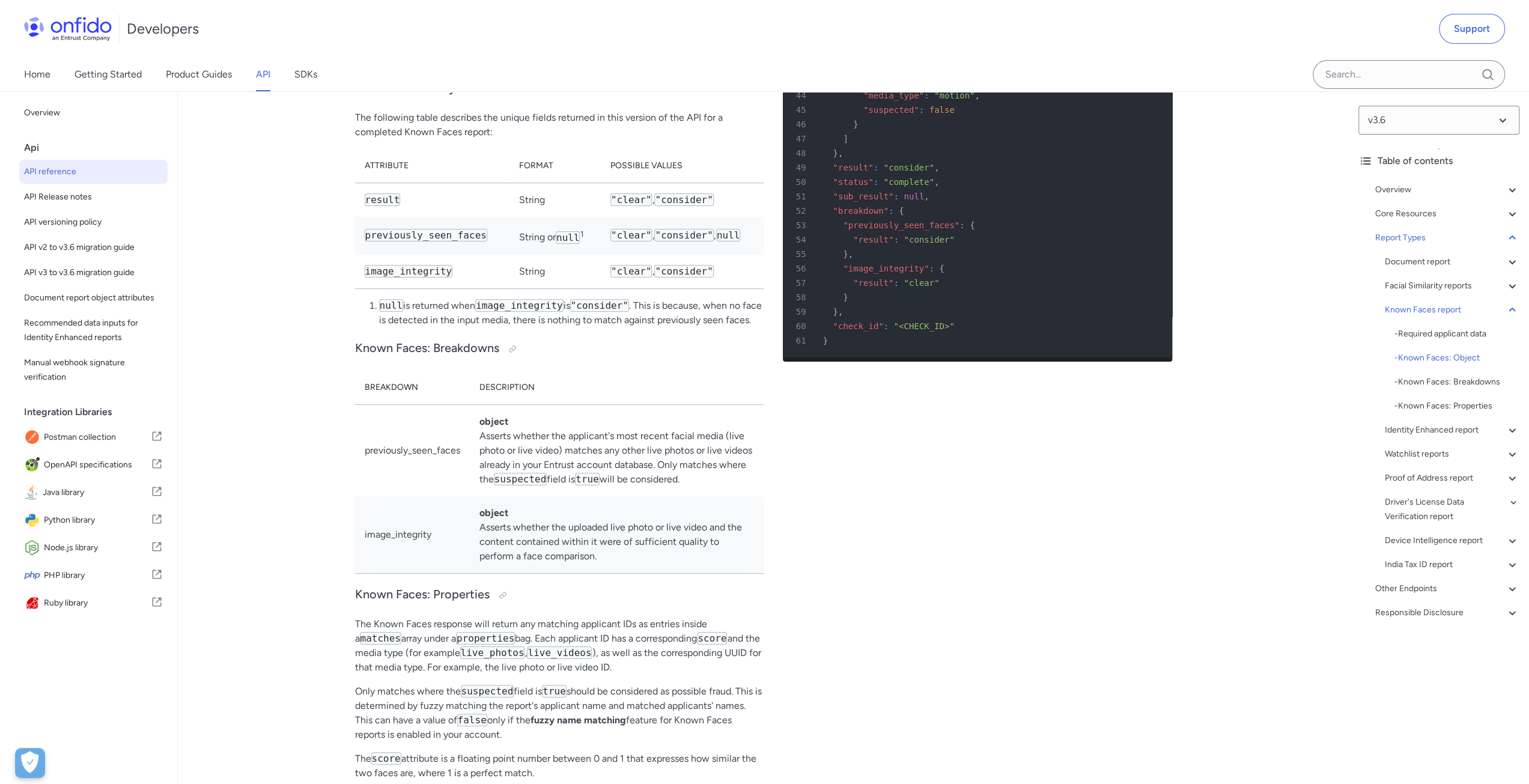
click at [874, 487] on div "Example Known Faces report object 1 HTTP/1.1 201 Created 2 Content-Type : appli…" at bounding box center [978, 215] width 390 height 1626
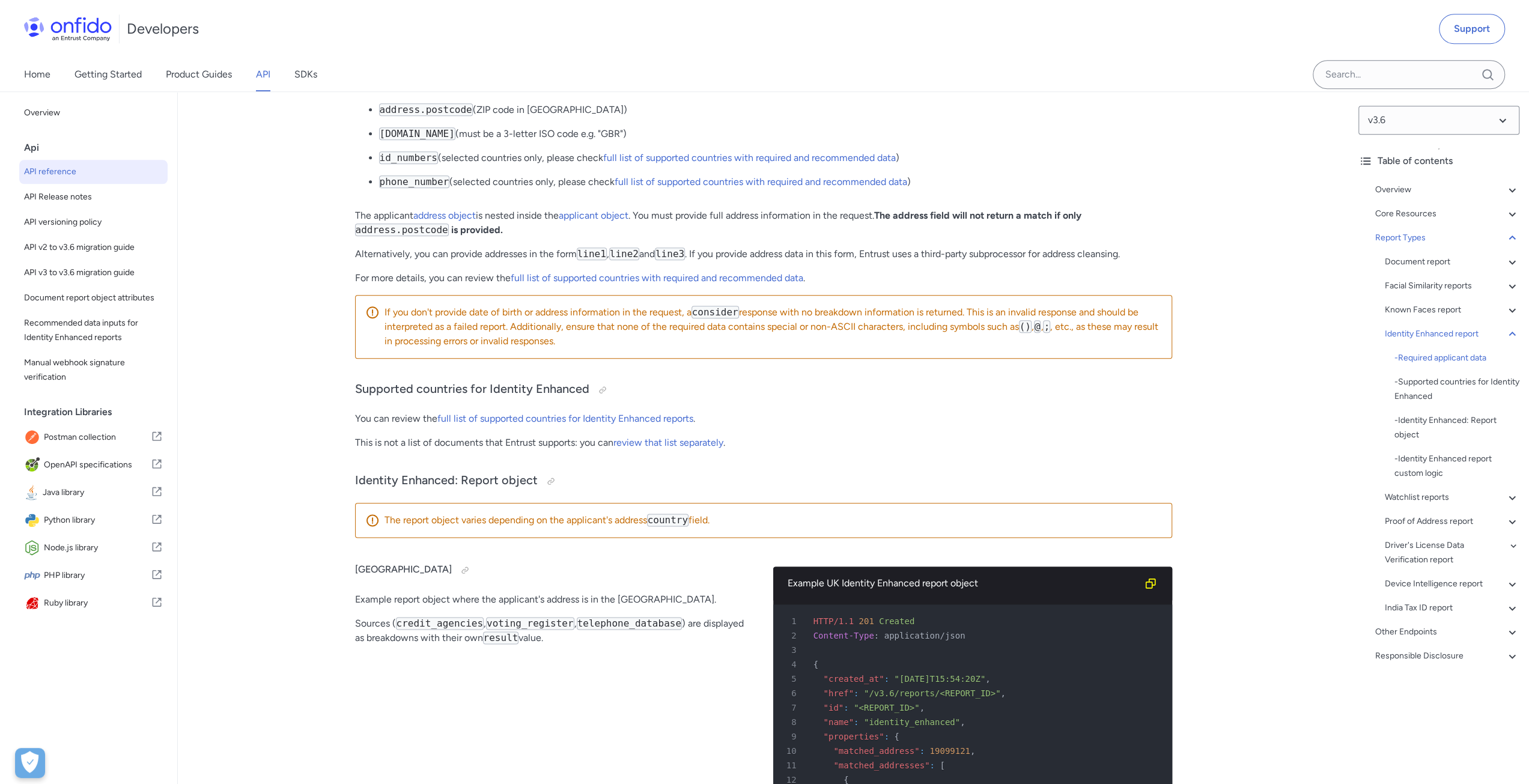
scroll to position [65371, 0]
click at [1126, 166] on p "id_numbers (selected countries only, please check full list of supported countr…" at bounding box center [776, 158] width 793 height 14
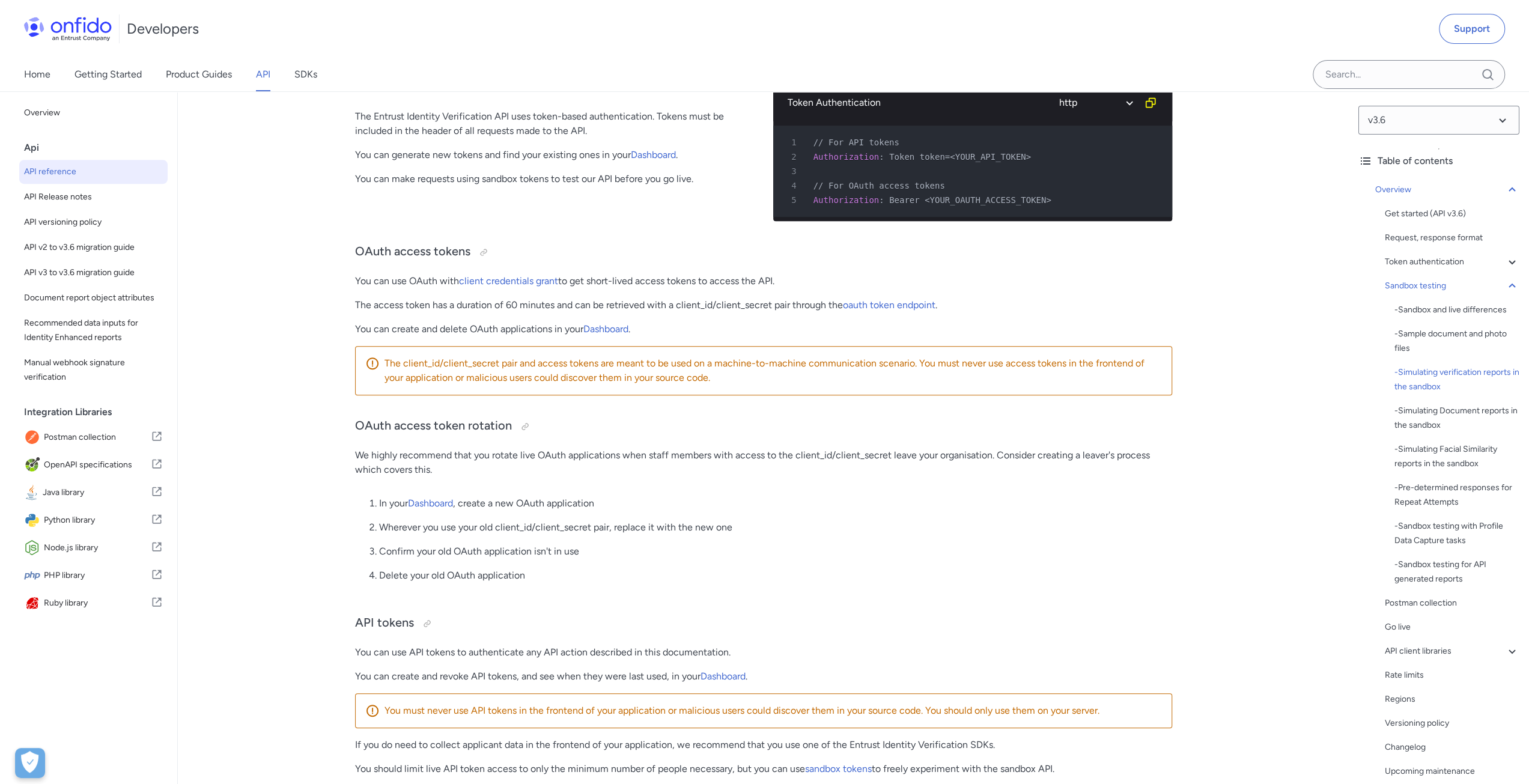
scroll to position [0, 0]
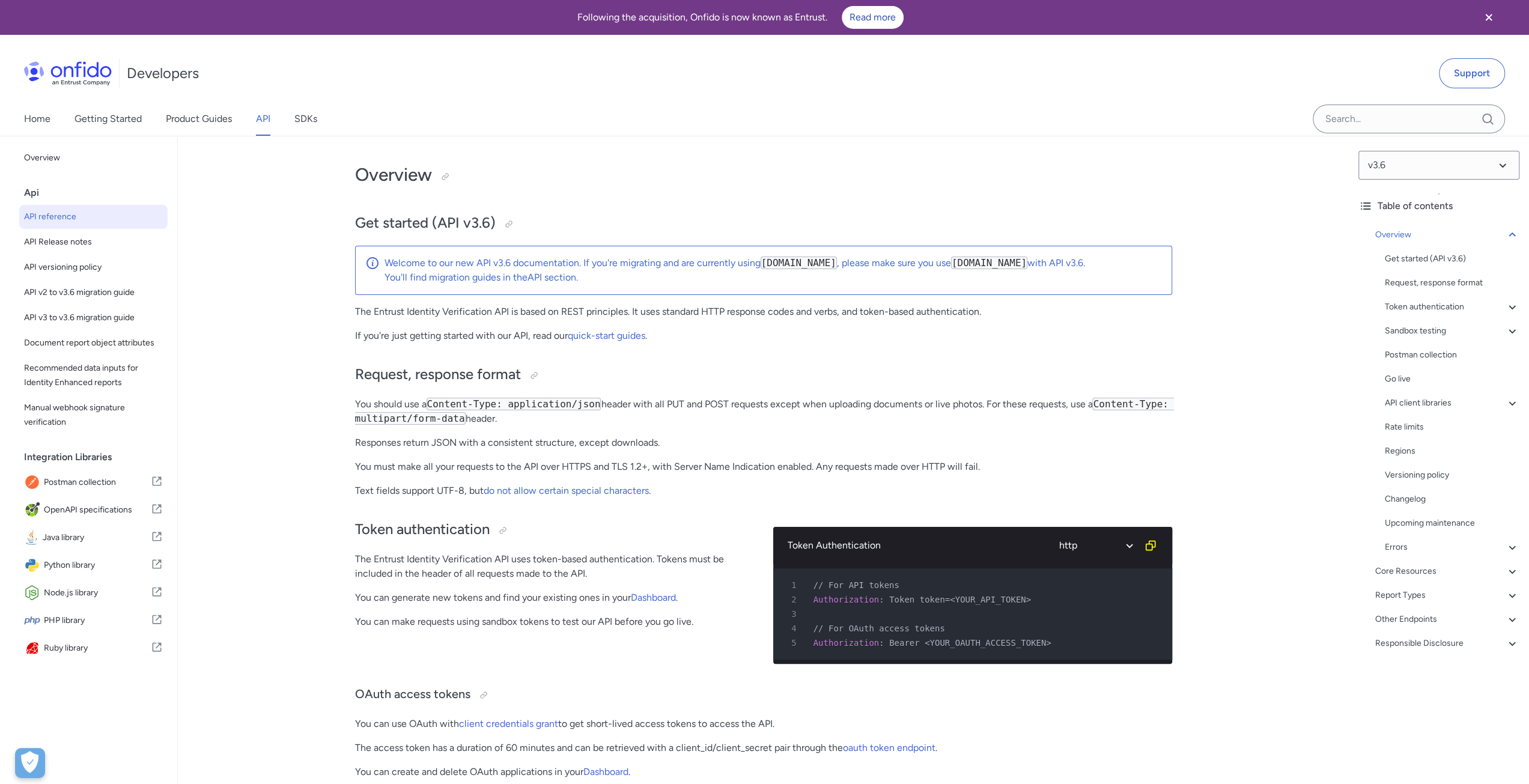
click at [577, 367] on h2 "Request, response format" at bounding box center [763, 374] width 817 height 20
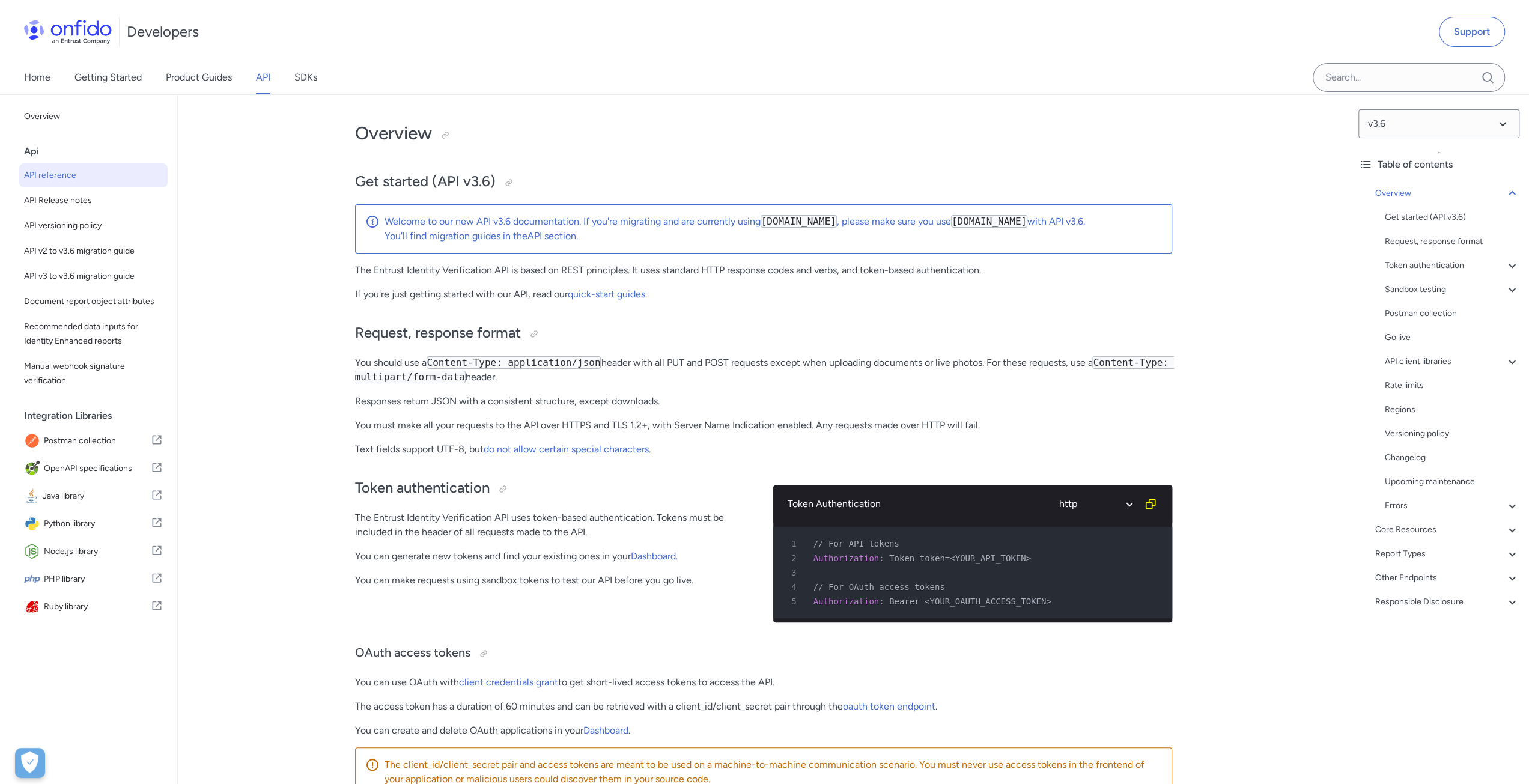
scroll to position [60, 0]
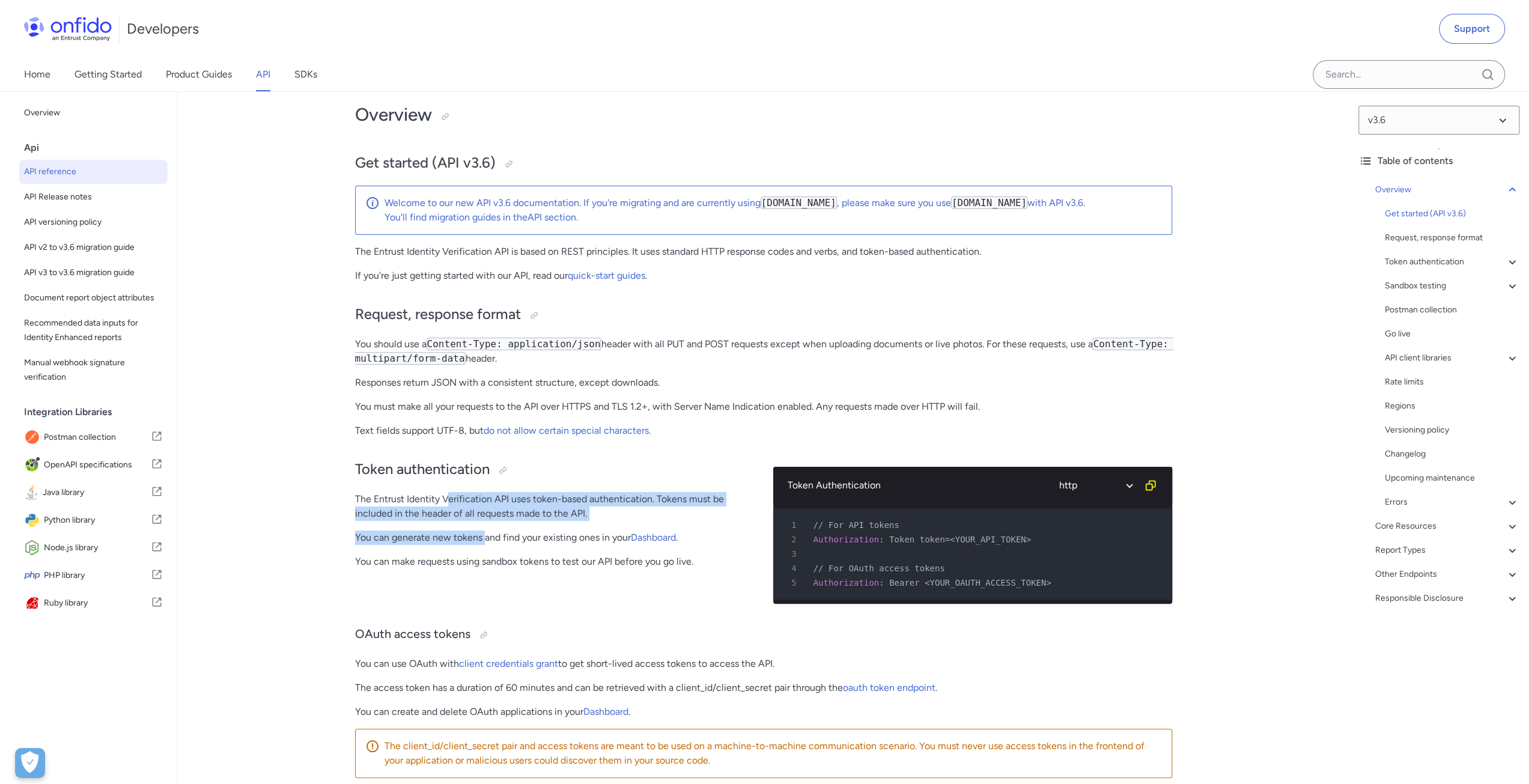
drag, startPoint x: 446, startPoint y: 491, endPoint x: 483, endPoint y: 524, distance: 49.6
click at [483, 524] on div "Token authentication The Entrust Identity Verification API uses token-based aut…" at bounding box center [555, 530] width 399 height 166
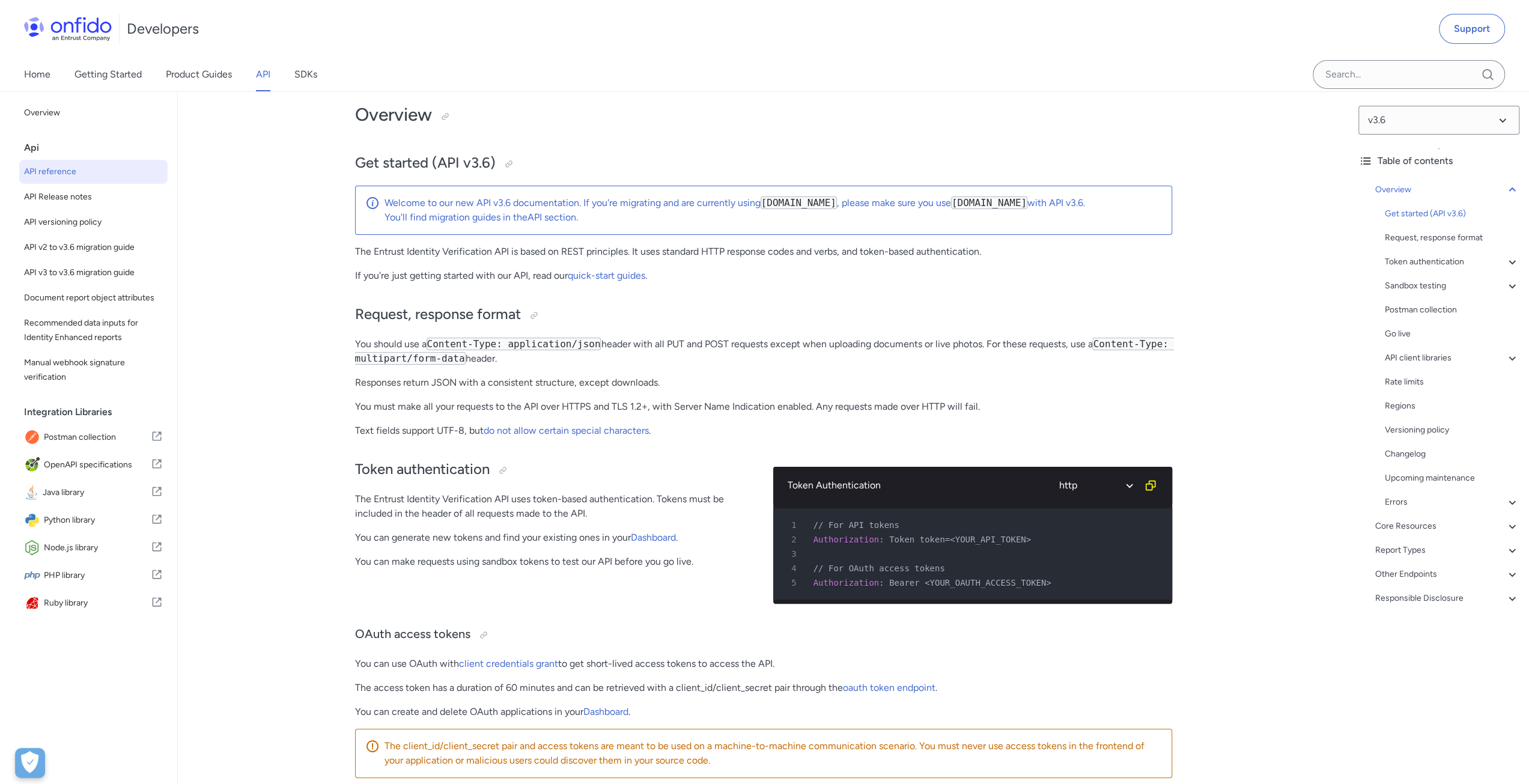
click at [521, 542] on p "You can generate new tokens and find your existing ones in your Dashboard ." at bounding box center [555, 537] width 399 height 14
click at [597, 552] on div "Token authentication The Entrust Identity Verification API uses token-based aut…" at bounding box center [555, 530] width 399 height 166
click at [578, 588] on div "Token authentication The Entrust Identity Verification API uses token-based aut…" at bounding box center [555, 530] width 399 height 166
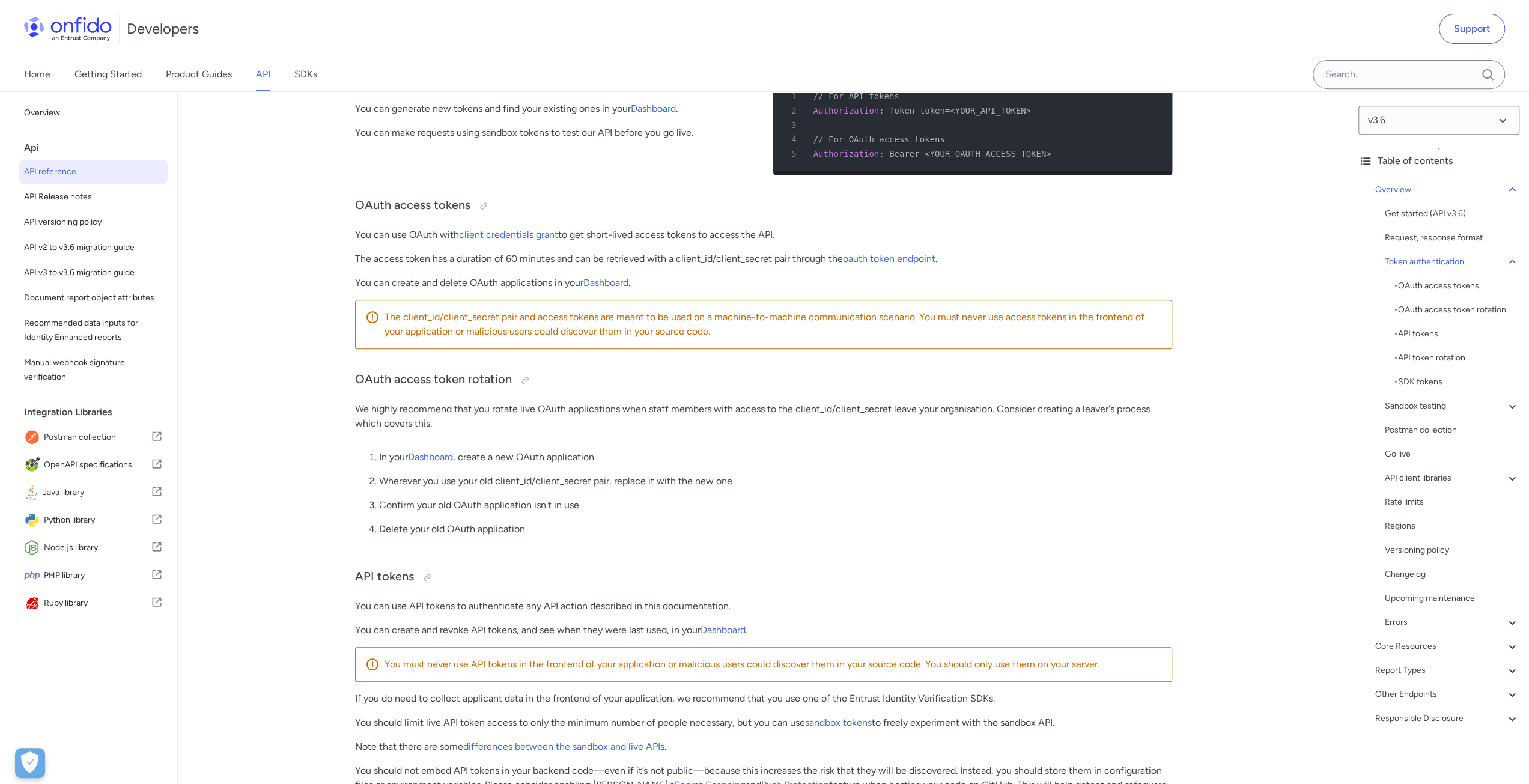
scroll to position [660, 0]
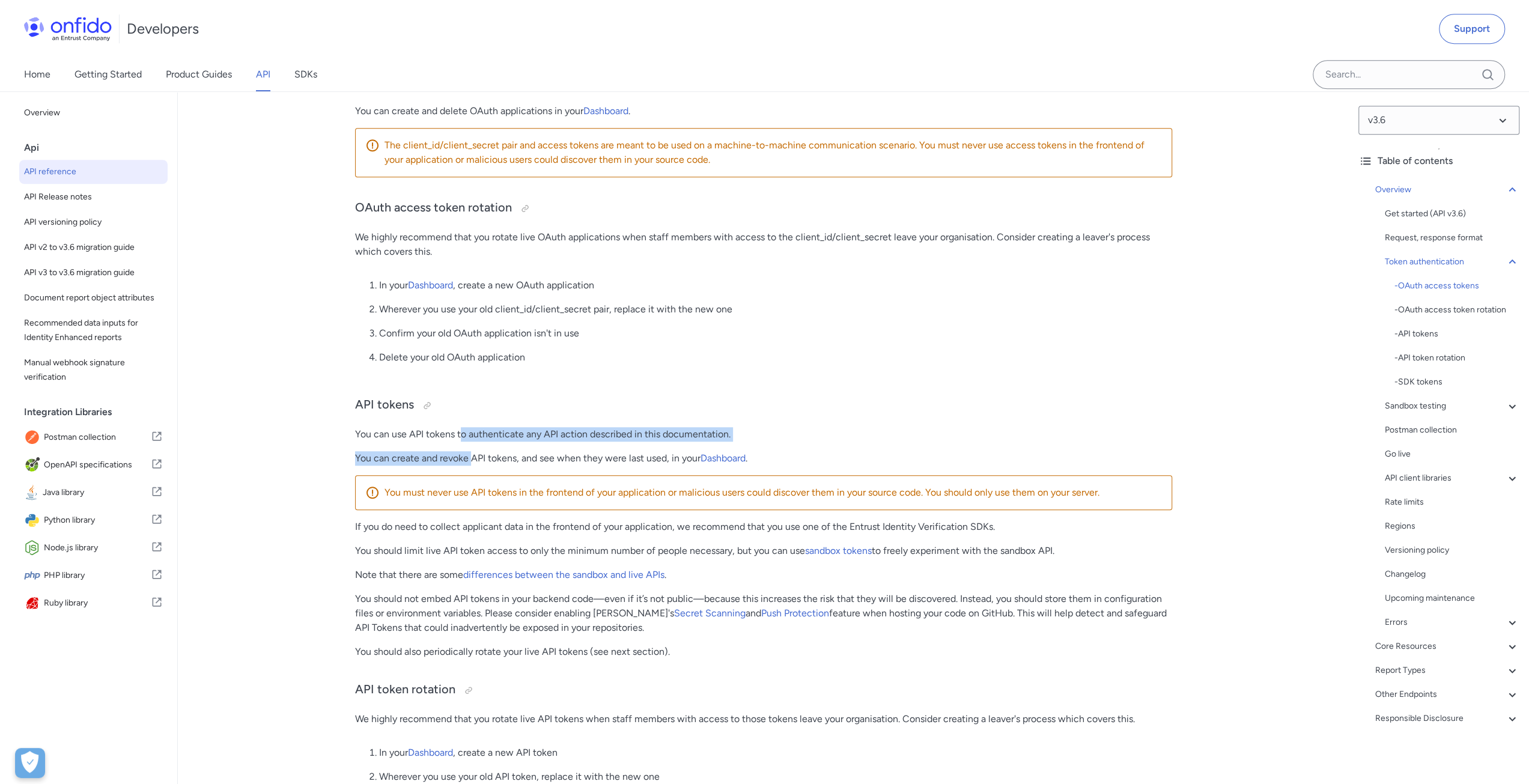
drag, startPoint x: 460, startPoint y: 439, endPoint x: 473, endPoint y: 477, distance: 40.2
click at [442, 494] on p "You must never use API tokens in the frontend of your application or malicious …" at bounding box center [774, 492] width 778 height 14
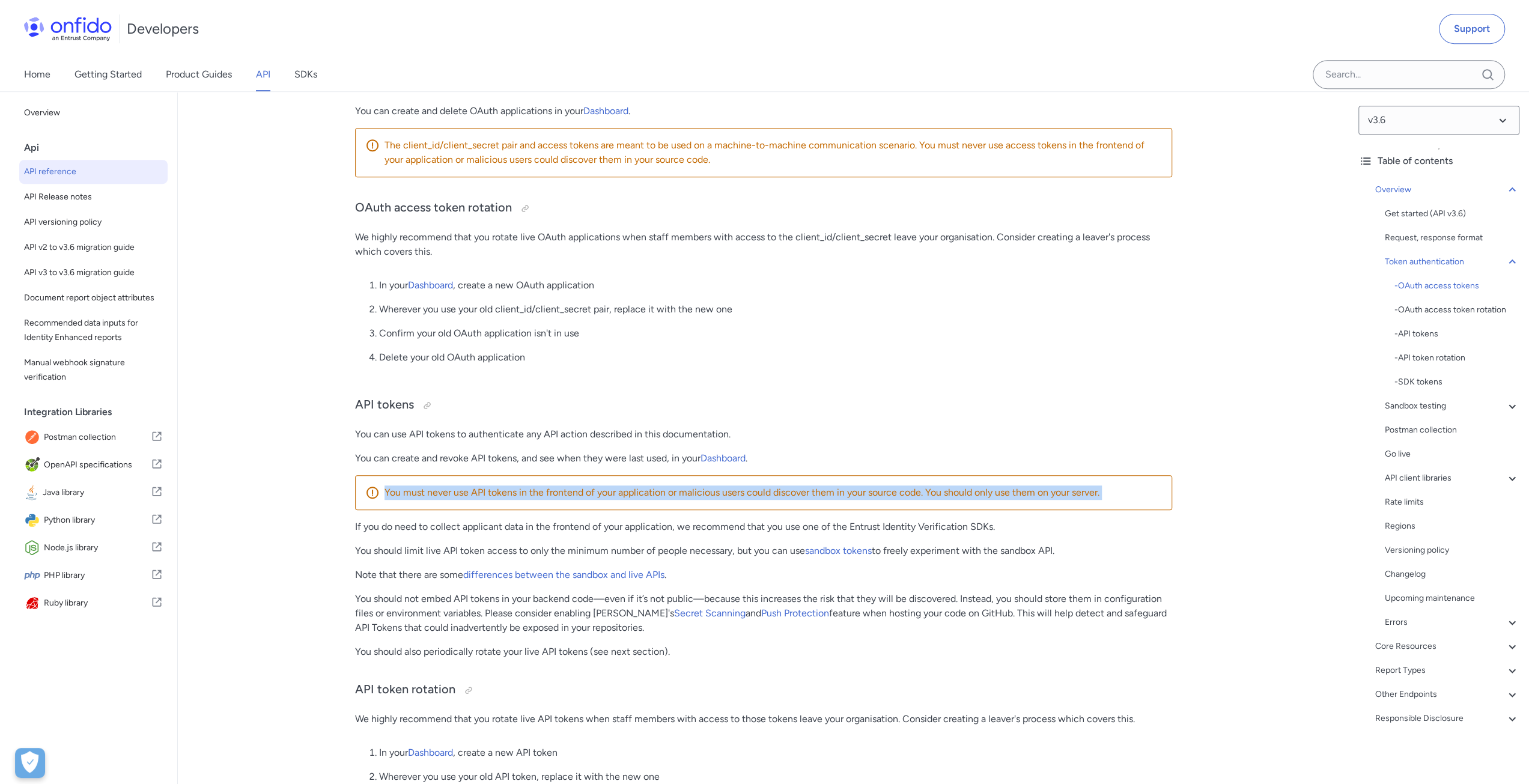
click at [442, 494] on p "You must never use API tokens in the frontend of your application or malicious …" at bounding box center [774, 492] width 778 height 14
click at [485, 494] on p "You must never use API tokens in the frontend of your application or malicious …" at bounding box center [774, 492] width 778 height 14
click at [512, 499] on p "You must never use API tokens in the frontend of your application or malicious …" at bounding box center [774, 492] width 778 height 14
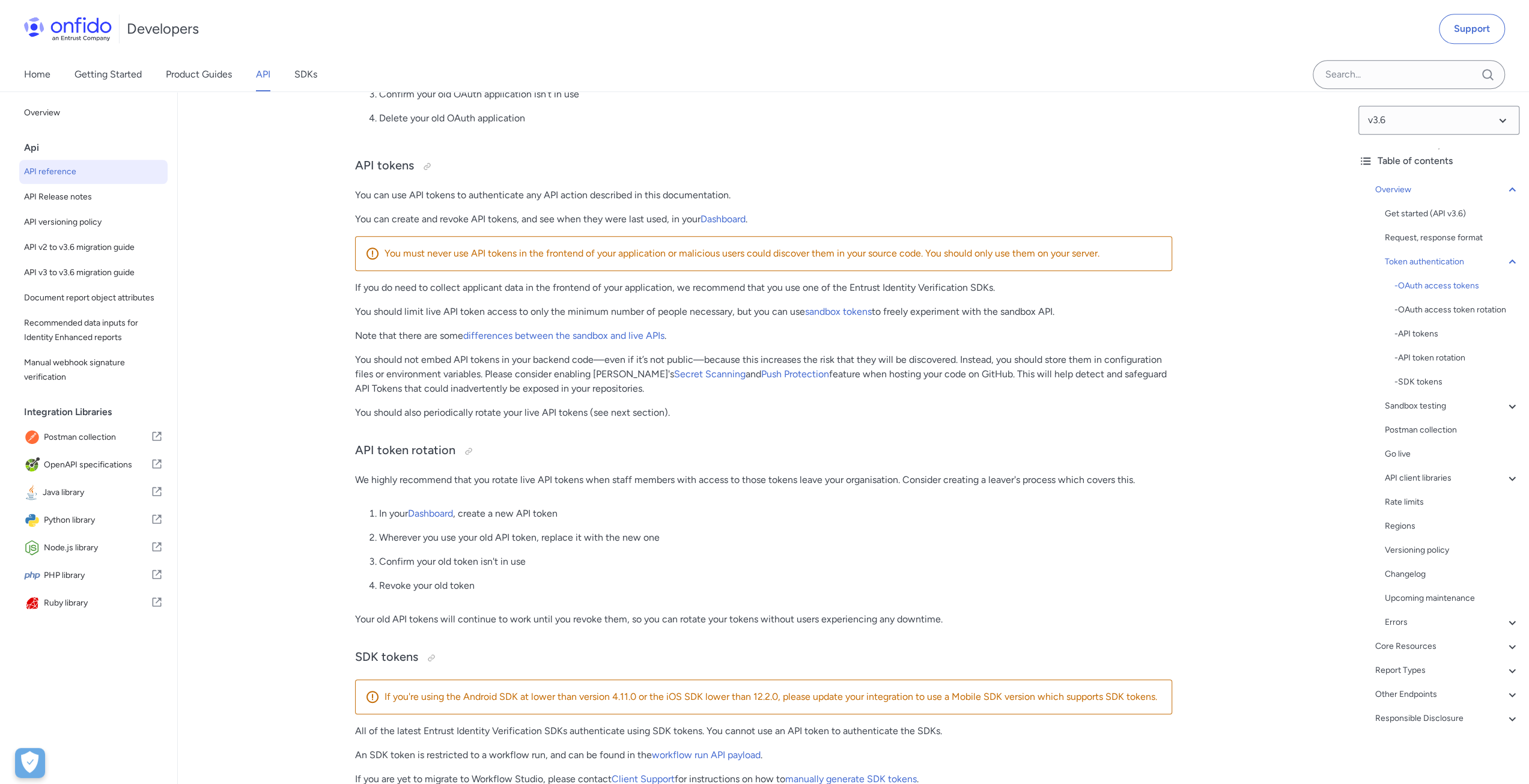
scroll to position [901, 0]
click at [534, 543] on p "Wherever you use your old API token, replace it with the new one" at bounding box center [776, 536] width 793 height 14
click at [816, 559] on ol "In your Dashboard , create a new API token Wherever you use your old API token,…" at bounding box center [763, 553] width 817 height 96
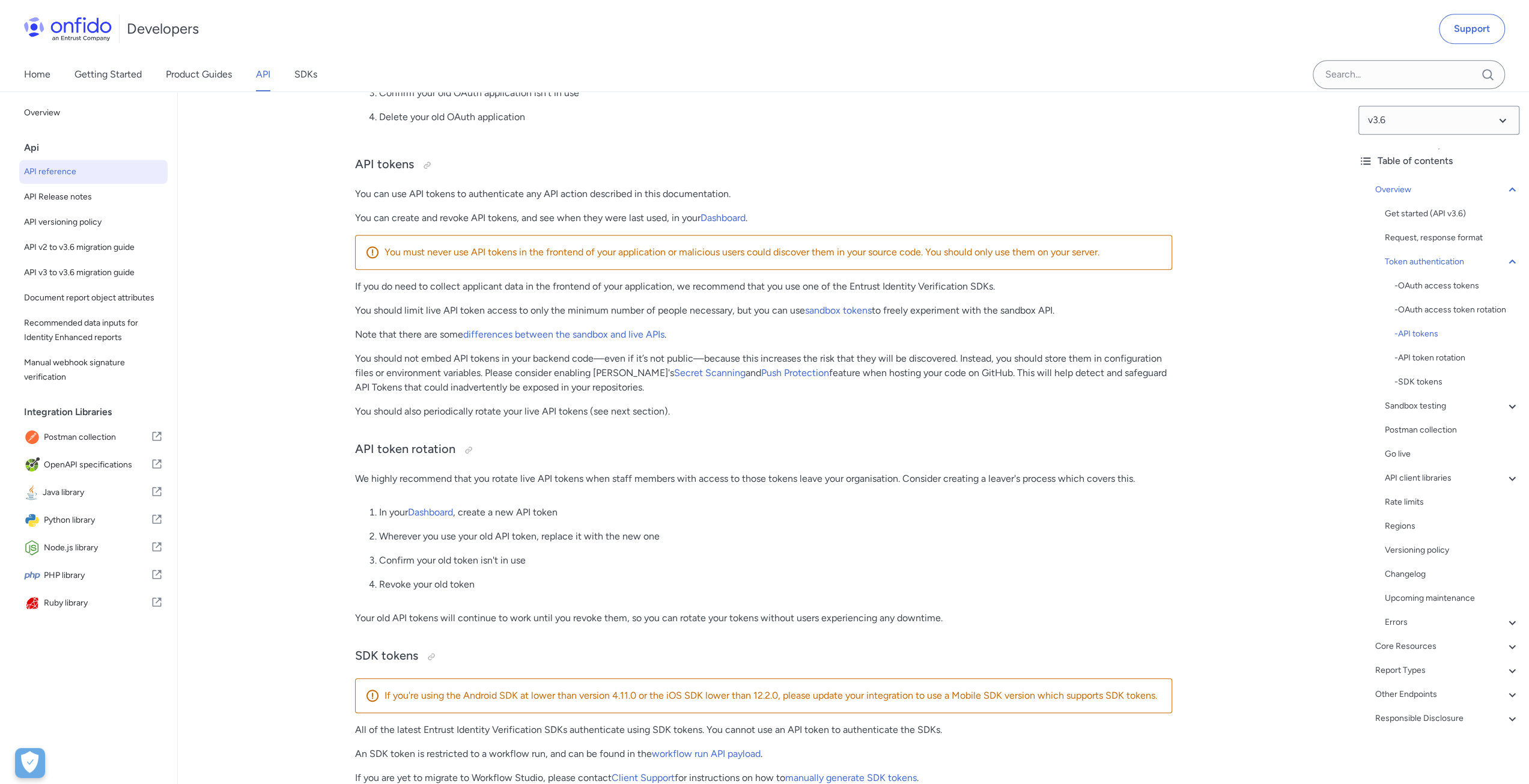
click at [884, 520] on p "In your Dashboard , create a new API token" at bounding box center [776, 512] width 793 height 14
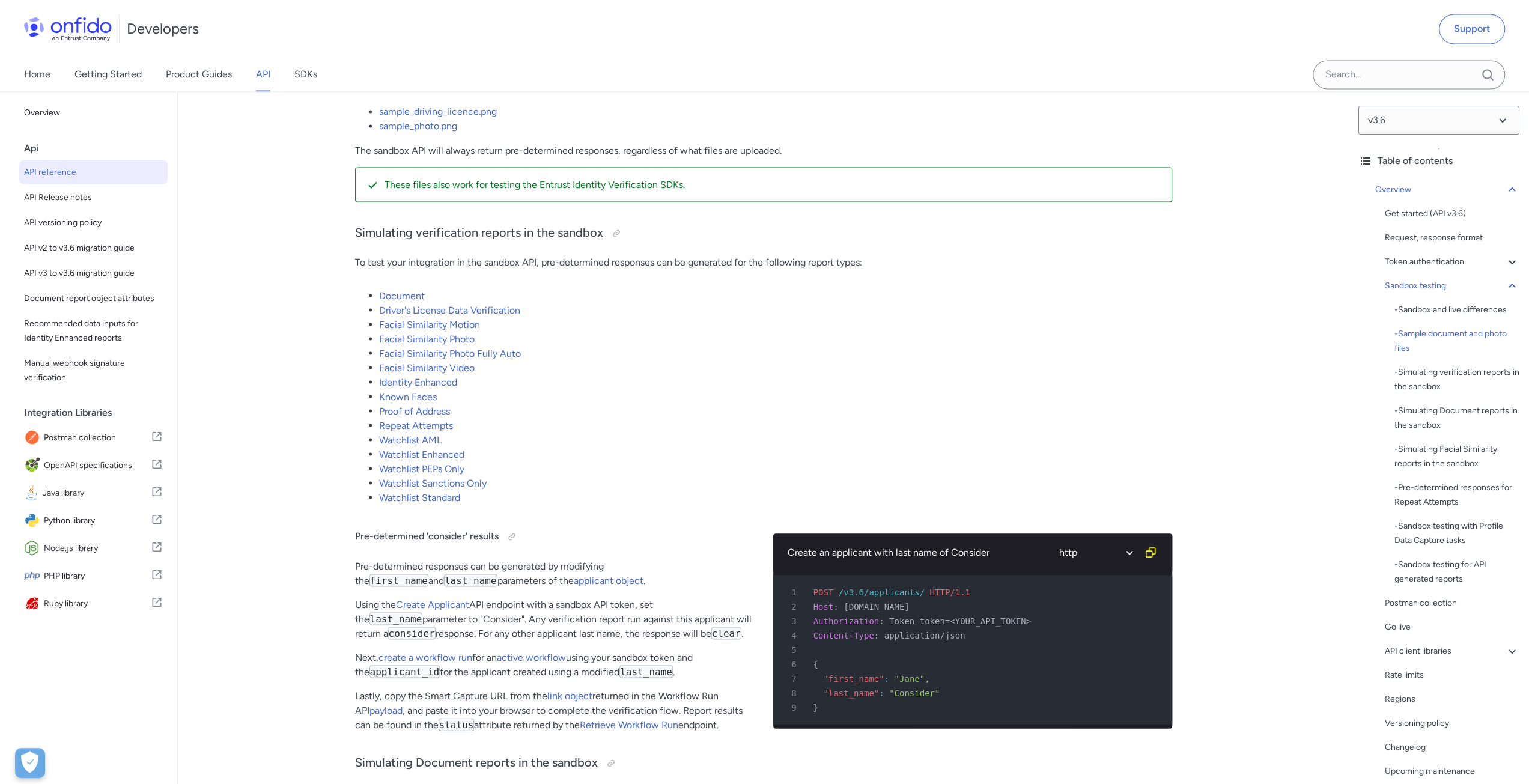
scroll to position [2222, 0]
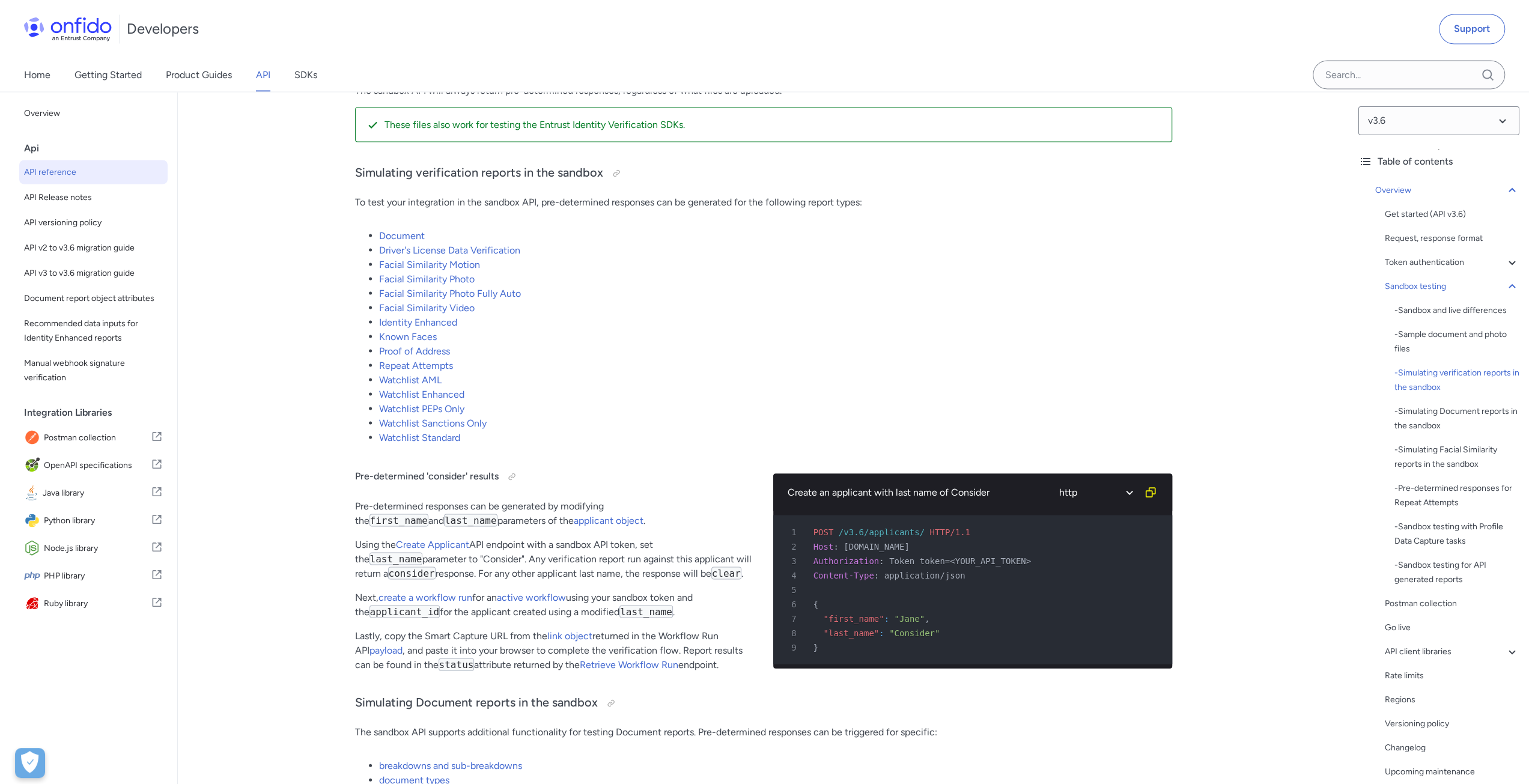
click at [553, 522] on p "Pre-determined responses can be generated by modifying the first_name and last_…" at bounding box center [555, 513] width 399 height 29
click at [559, 527] on p "Pre-determined responses can be generated by modifying the first_name and last_…" at bounding box center [555, 513] width 399 height 29
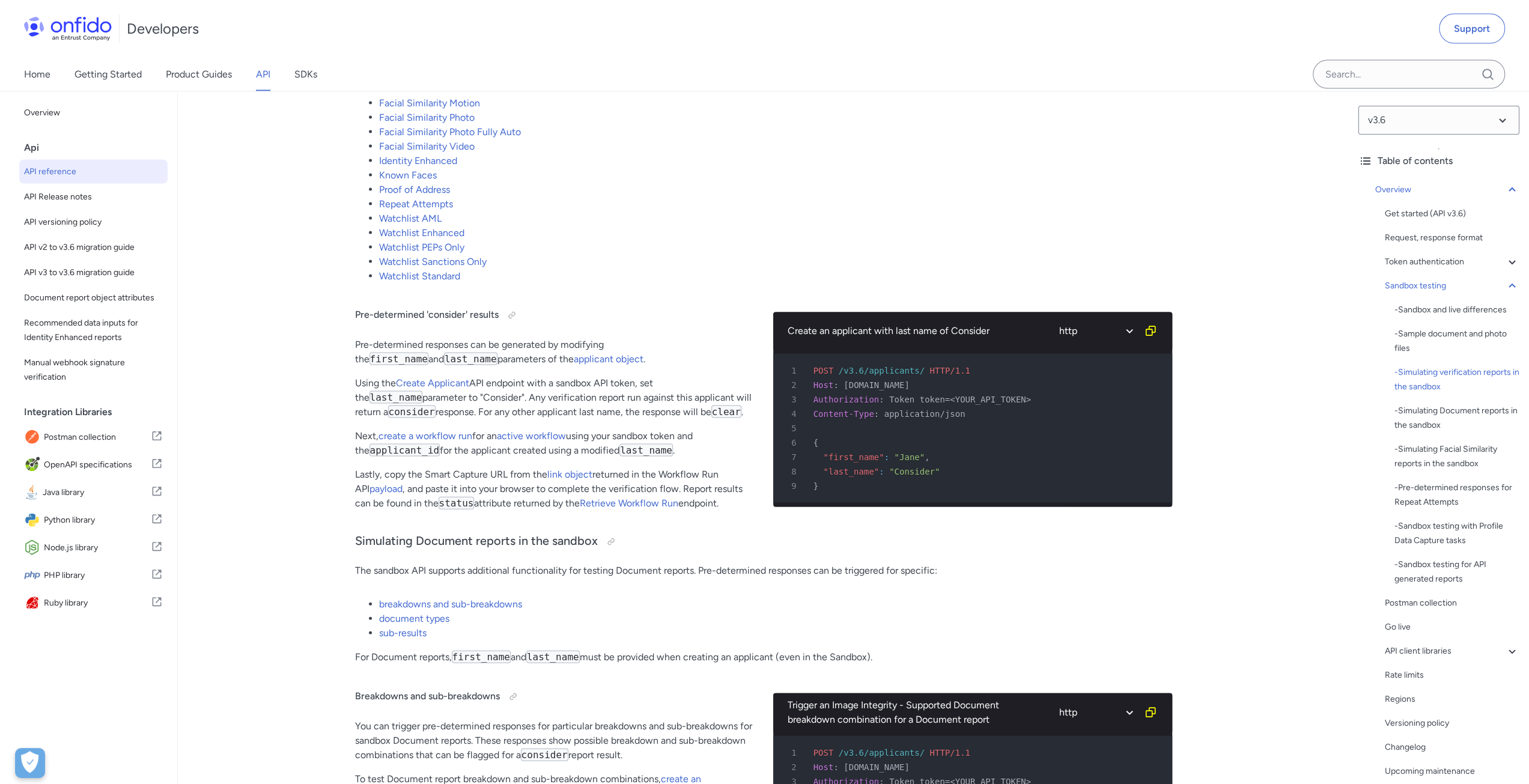
scroll to position [2402, 0]
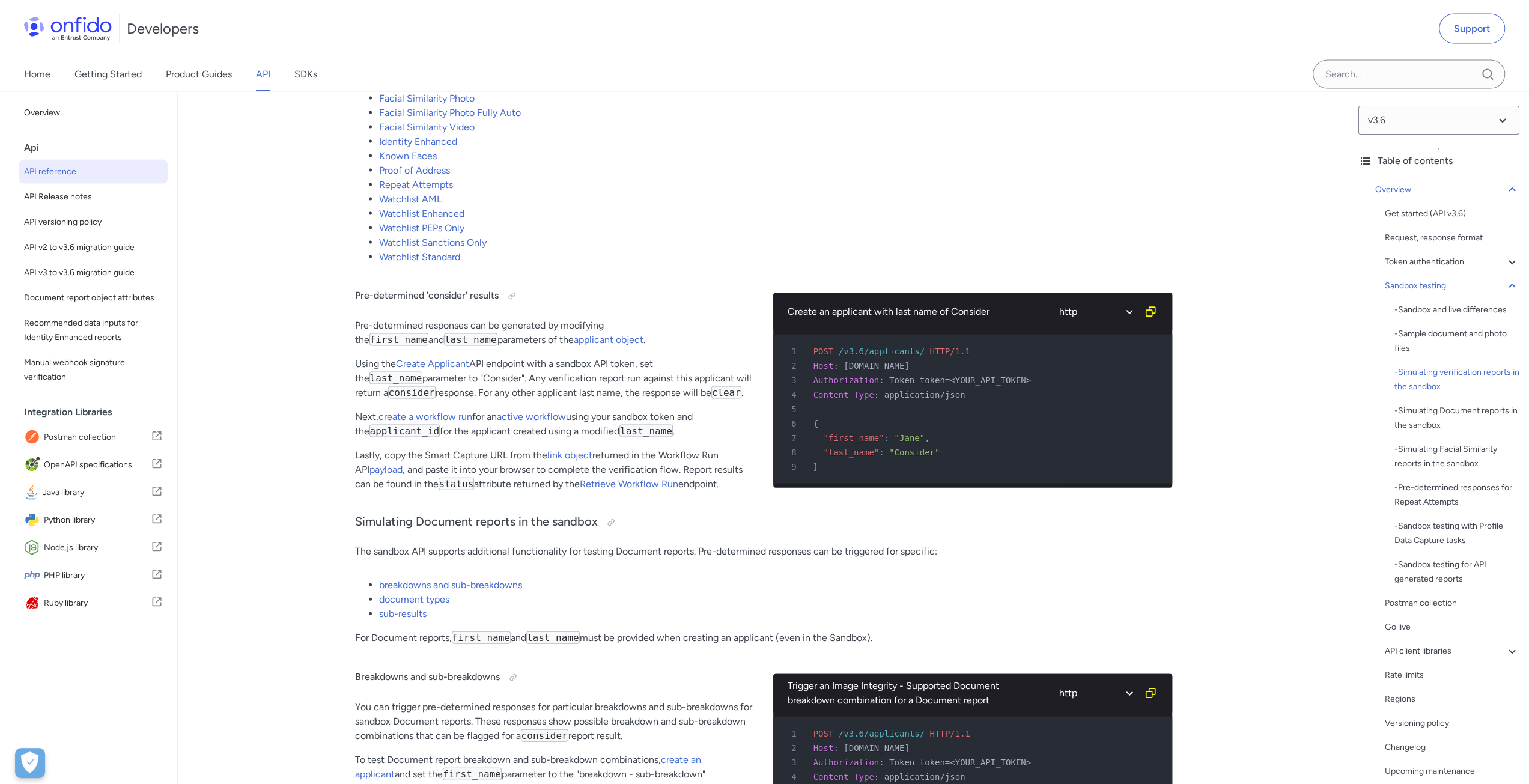
click at [1071, 431] on div "6 {" at bounding box center [967, 423] width 377 height 14
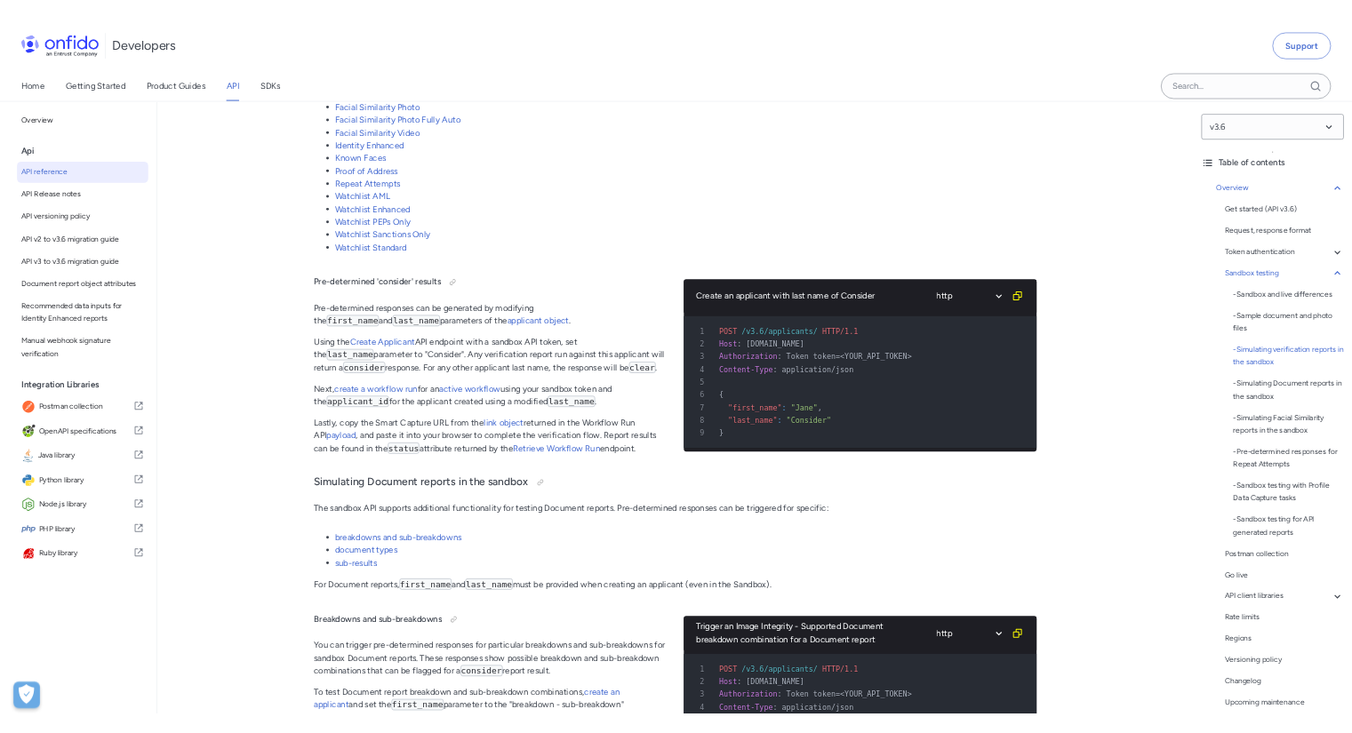
scroll to position [3643, 0]
